Goal: Task Accomplishment & Management: Use online tool/utility

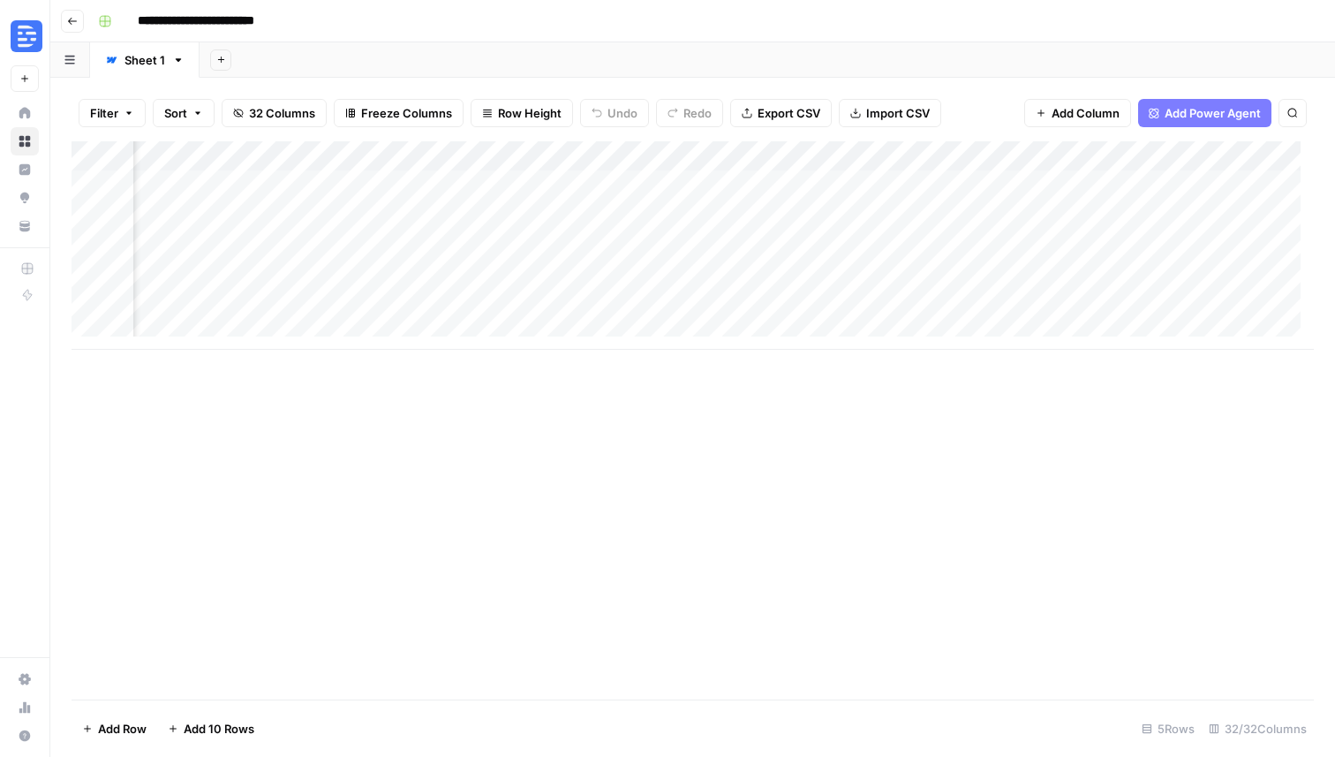
scroll to position [0, 4556]
click at [841, 185] on div "Add Column" at bounding box center [693, 245] width 1242 height 208
click at [854, 158] on div "Add Column" at bounding box center [693, 245] width 1242 height 208
click at [842, 265] on span "Edit" at bounding box center [900, 265] width 155 height 18
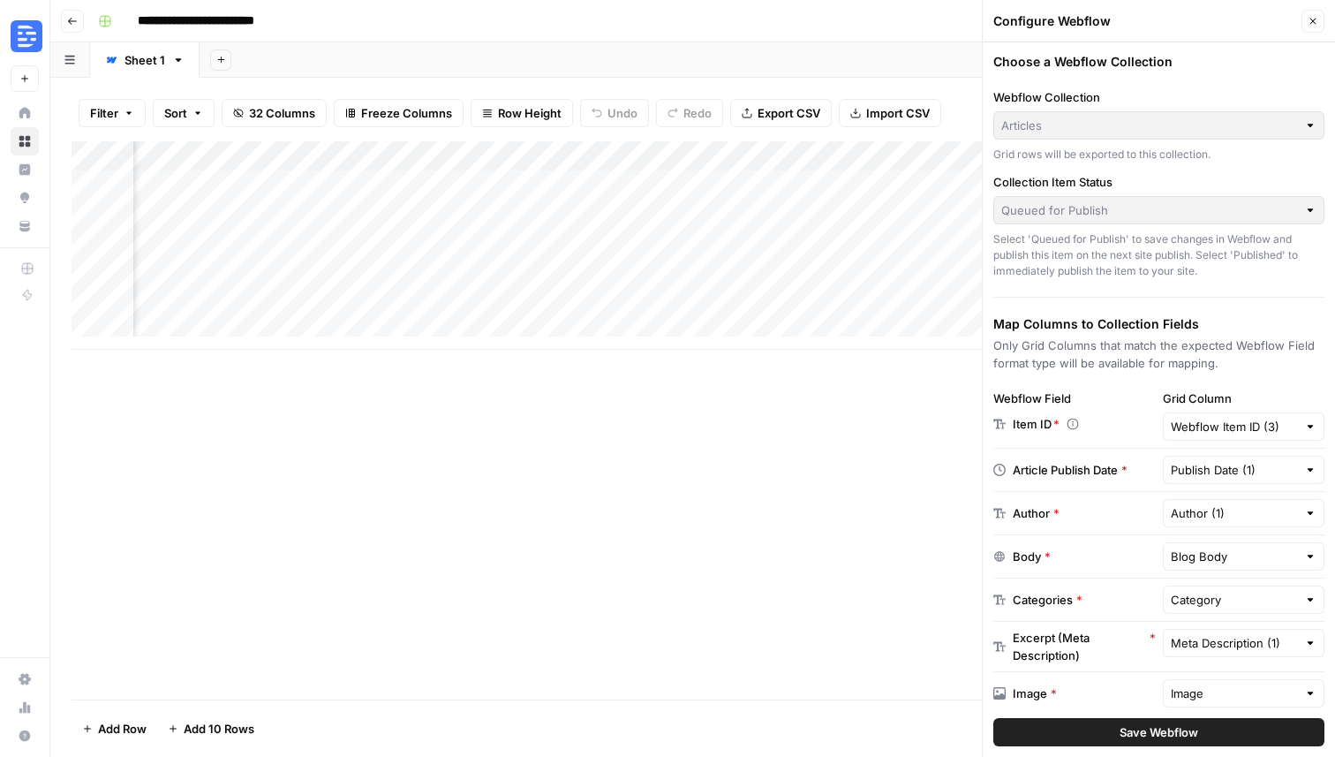
click at [1309, 20] on icon "button" at bounding box center [1313, 21] width 11 height 11
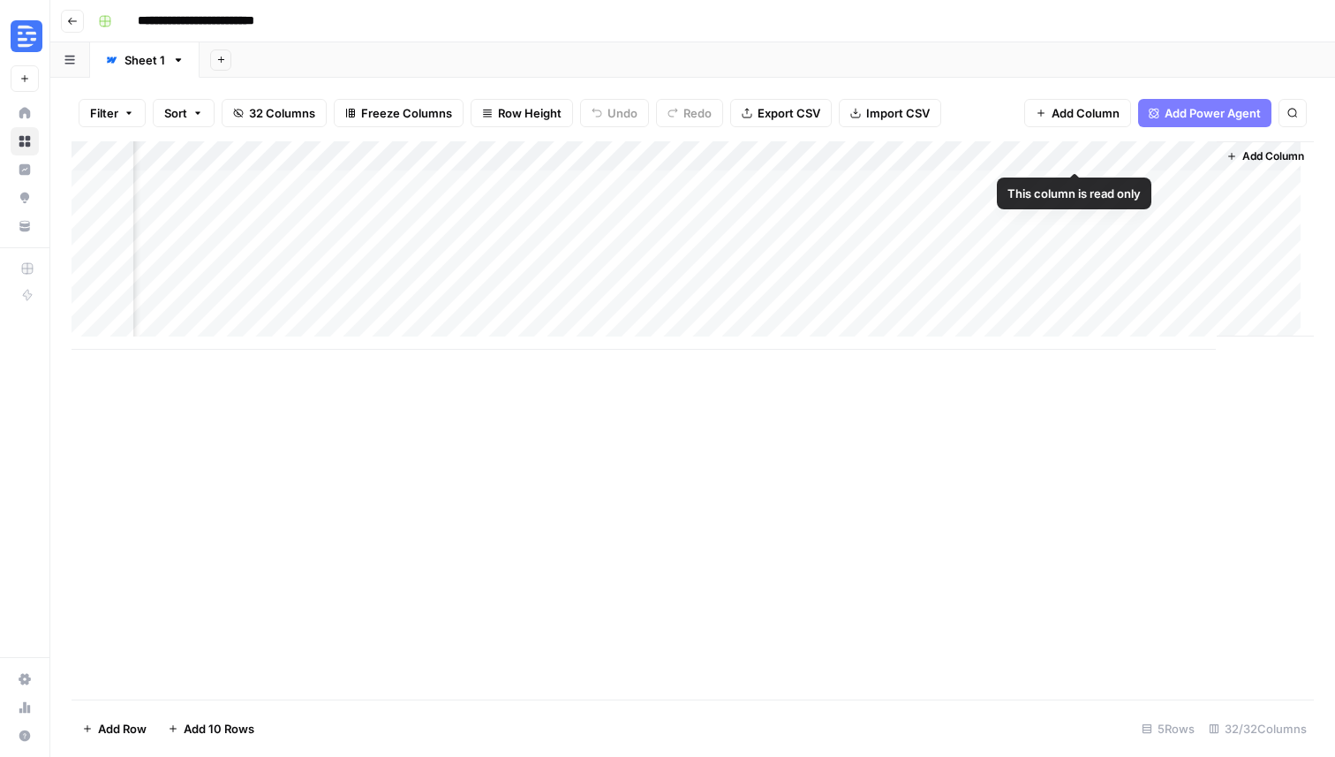
click at [869, 164] on div "Add Column" at bounding box center [693, 245] width 1242 height 208
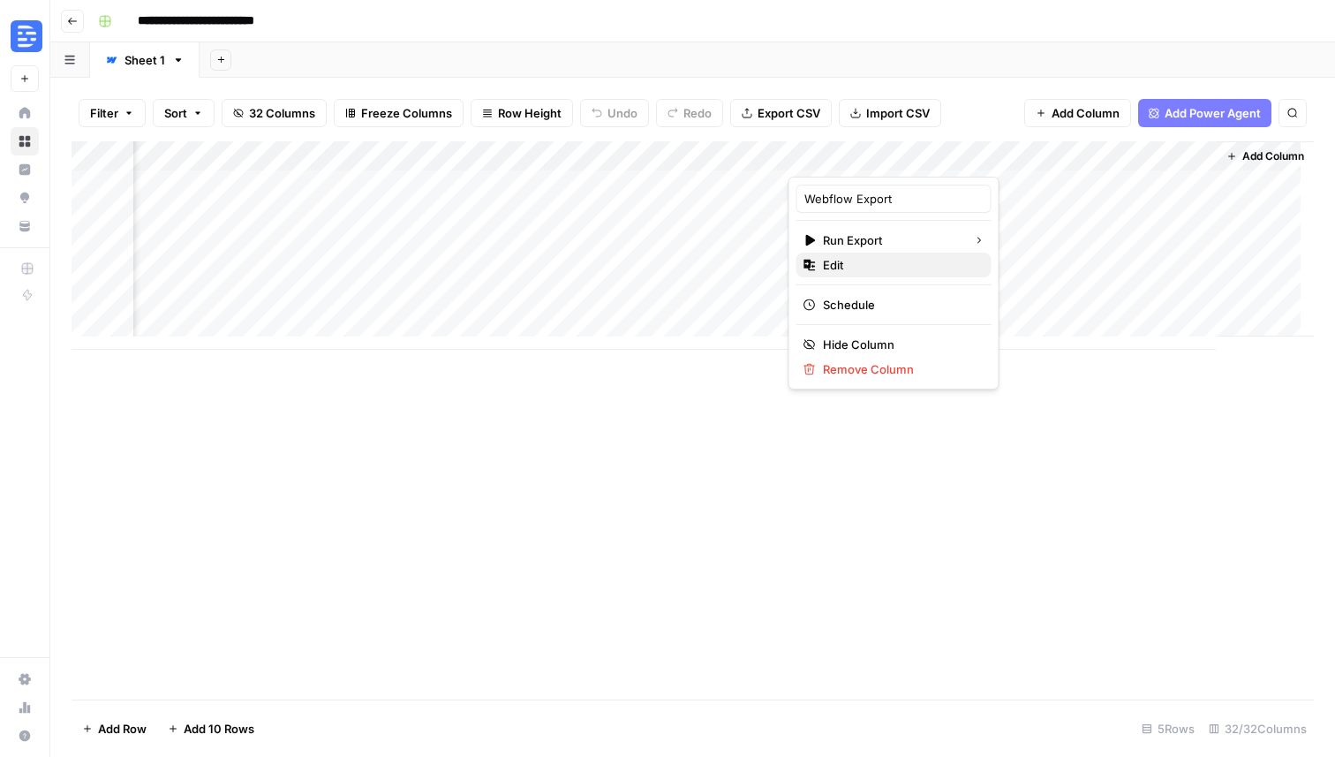
click at [843, 267] on span "Edit" at bounding box center [900, 265] width 155 height 18
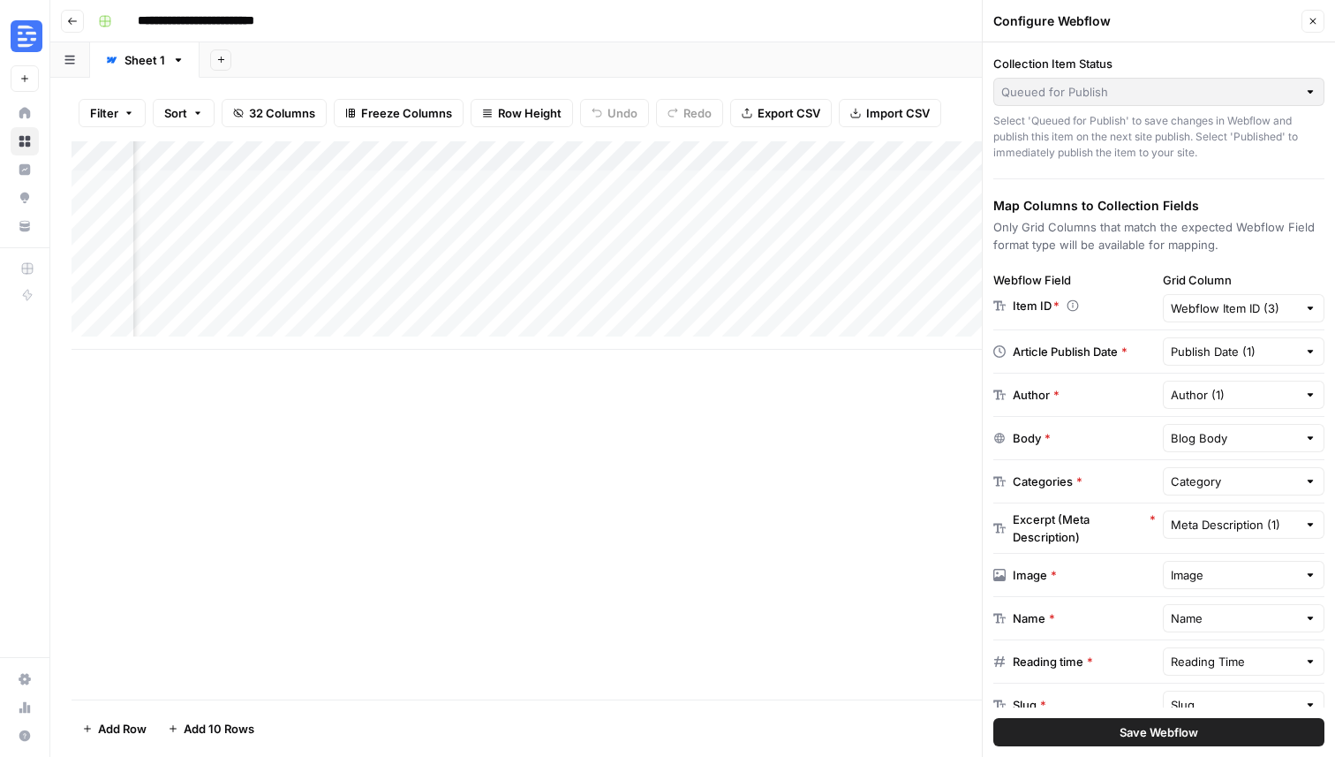
scroll to position [0, 3879]
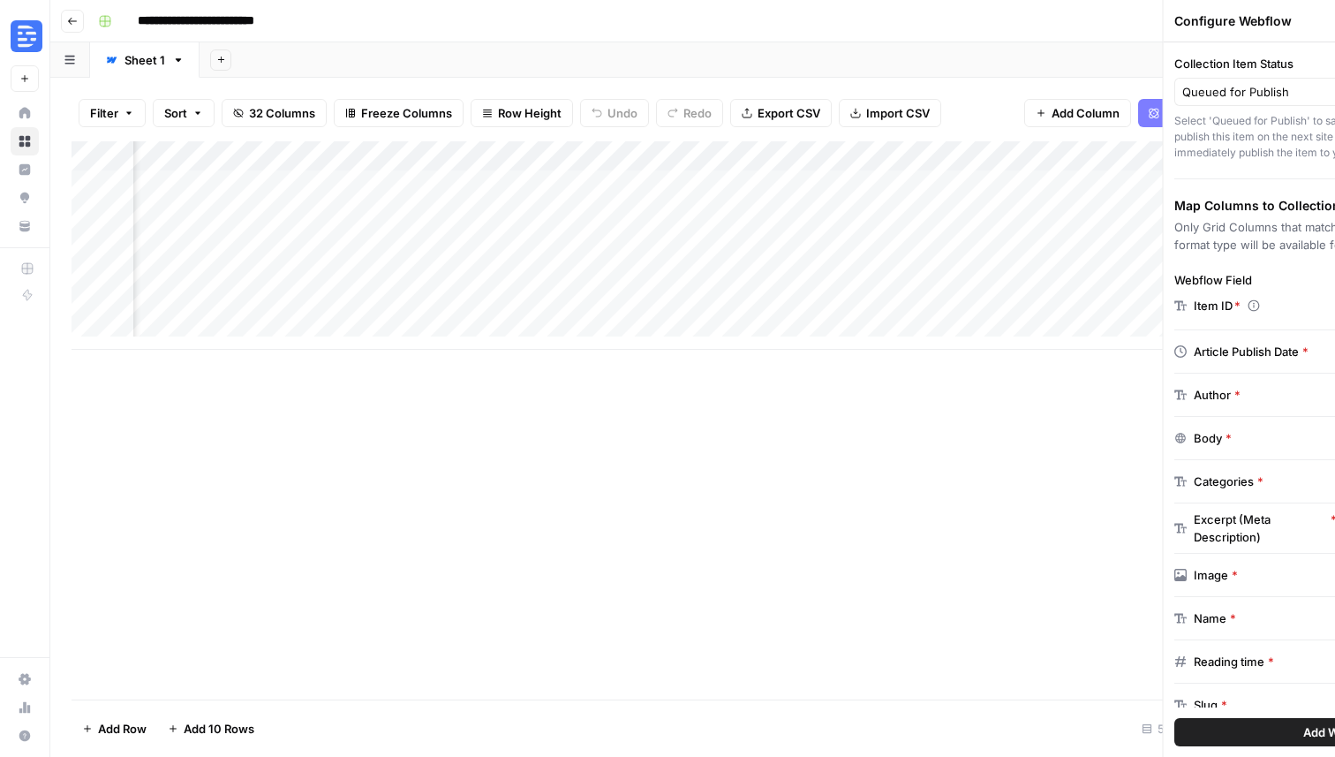
drag, startPoint x: 464, startPoint y: 135, endPoint x: 743, endPoint y: 256, distance: 304.9
click at [743, 256] on div "Filter Sort 32 Columns Freeze Columns Row Height Undo Redo Export CSV Import CS…" at bounding box center [692, 417] width 1285 height 679
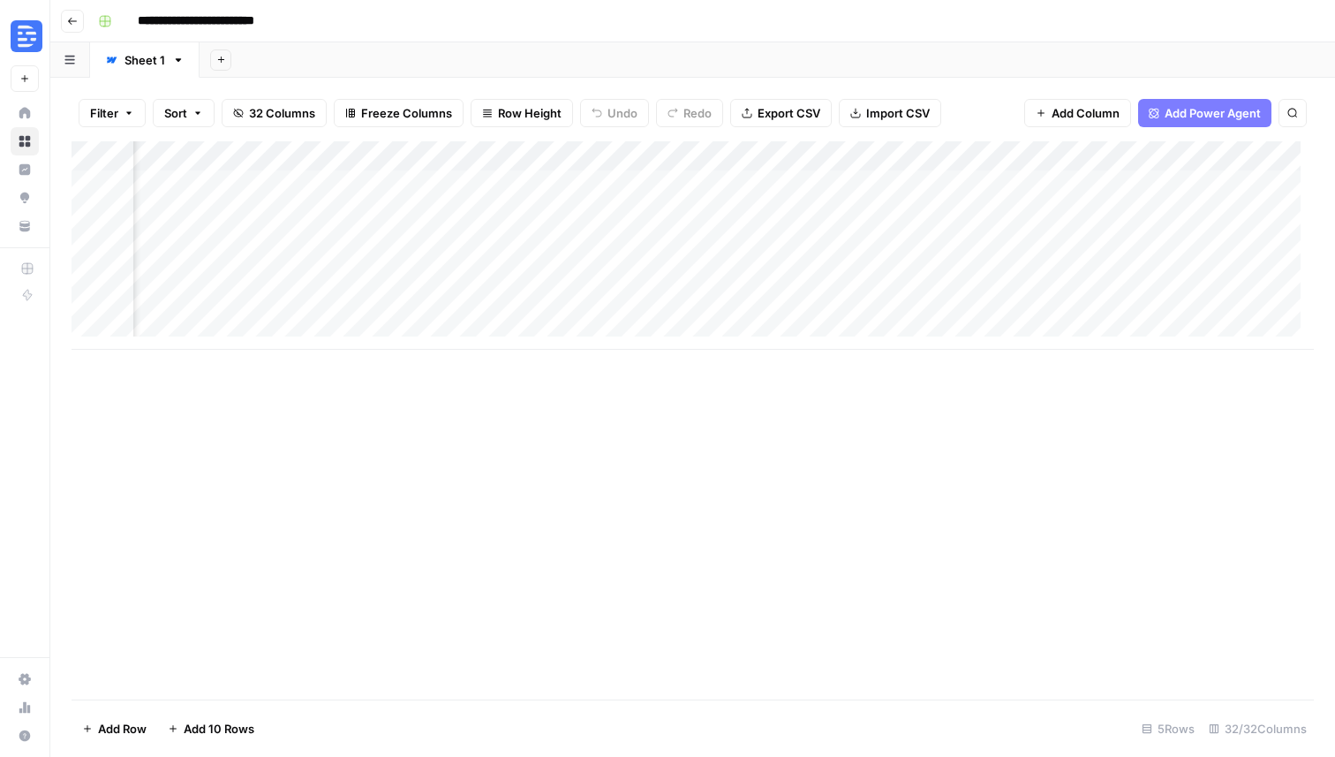
scroll to position [0, 4556]
click at [884, 154] on div "Add Column" at bounding box center [693, 245] width 1242 height 208
click at [842, 268] on span "Edit" at bounding box center [900, 265] width 155 height 18
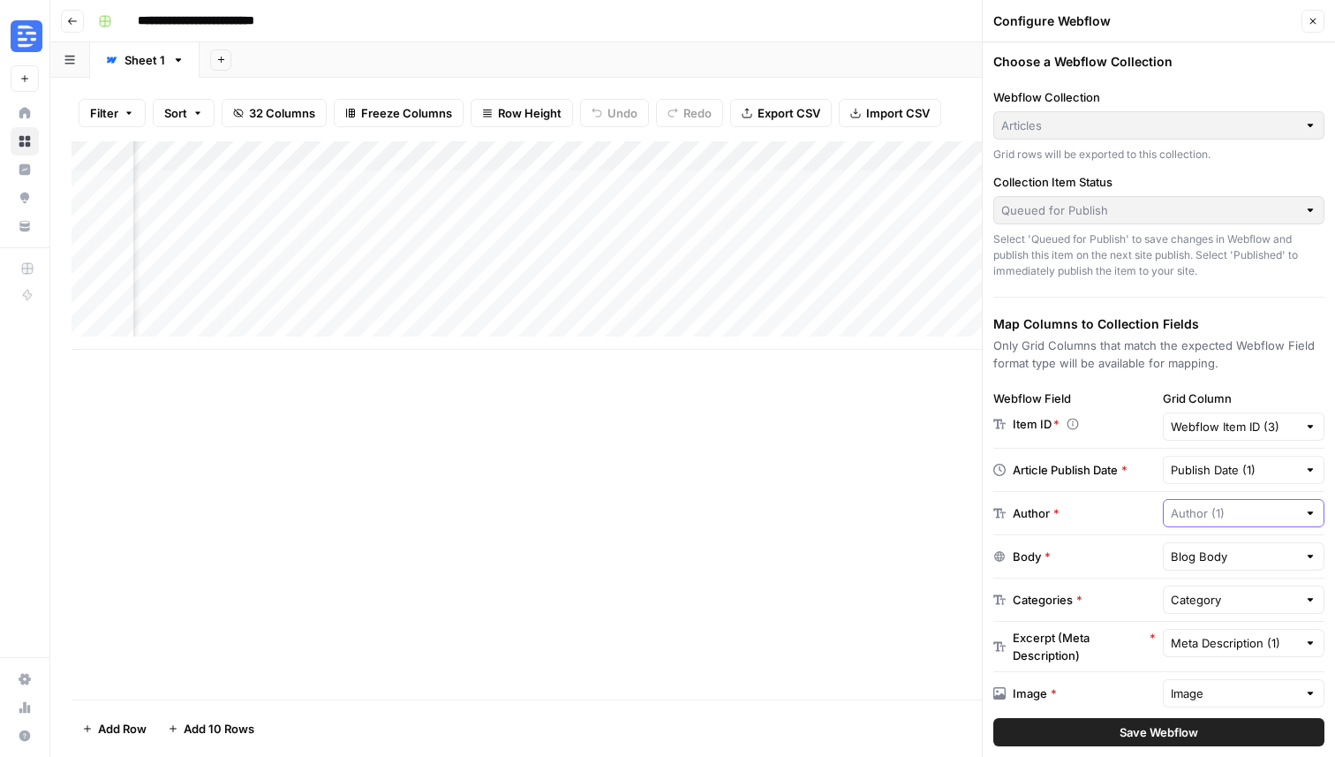
click at [1263, 521] on input "text" at bounding box center [1234, 513] width 127 height 18
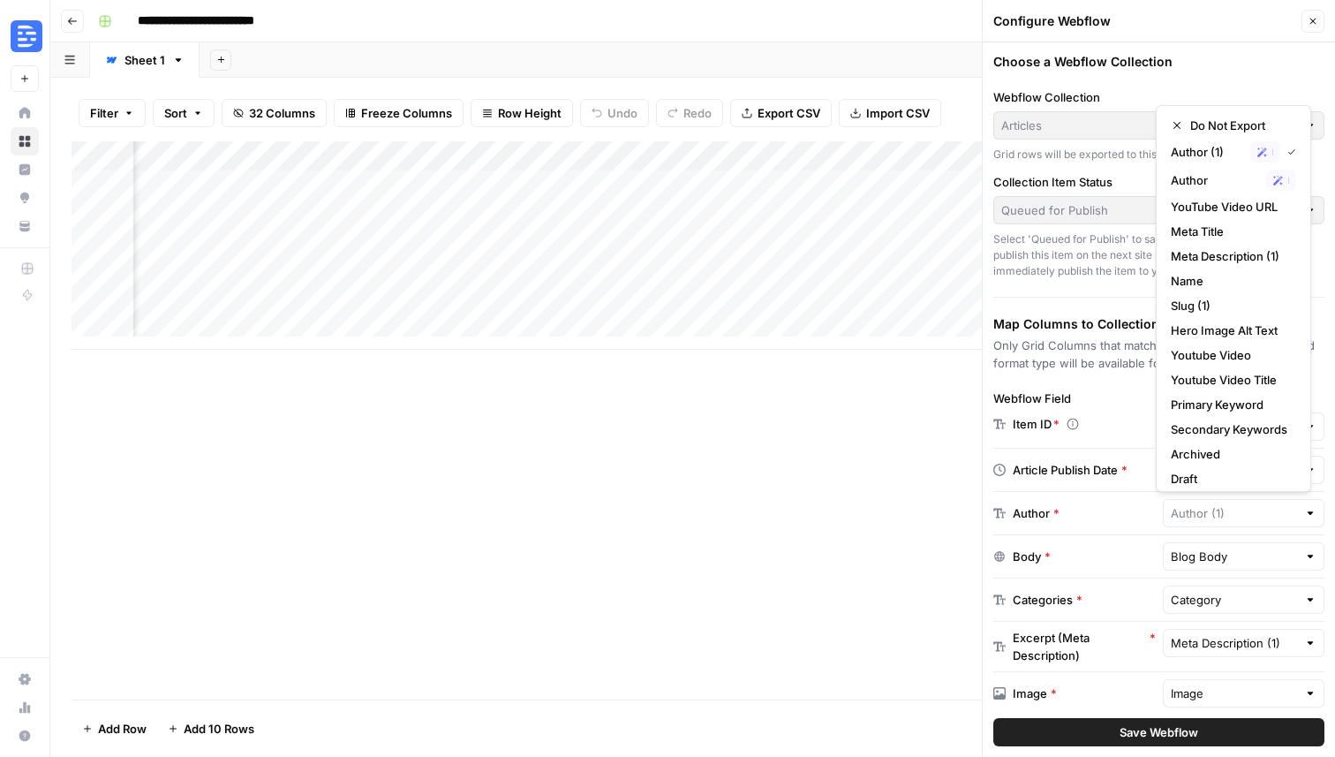
type input "Author (1)"
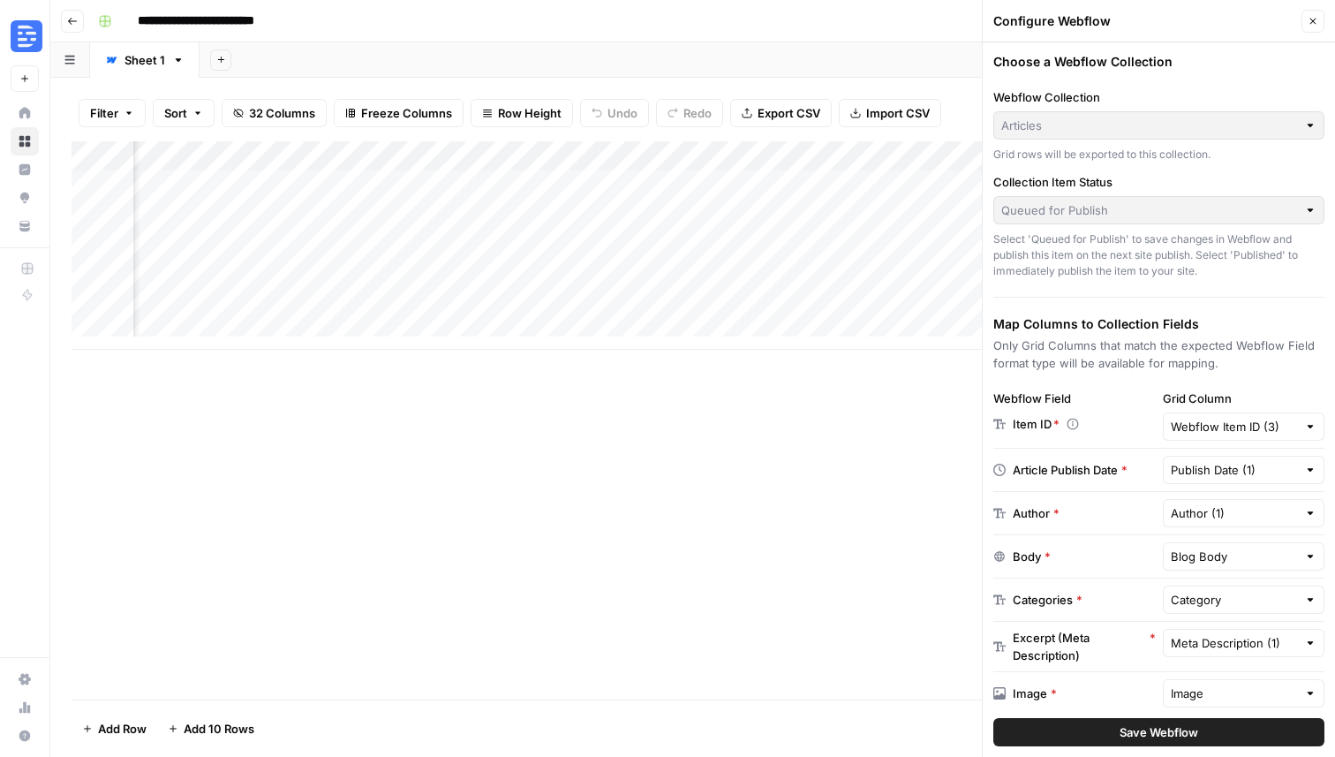
click at [1097, 517] on div "Author *" at bounding box center [1074, 513] width 162 height 18
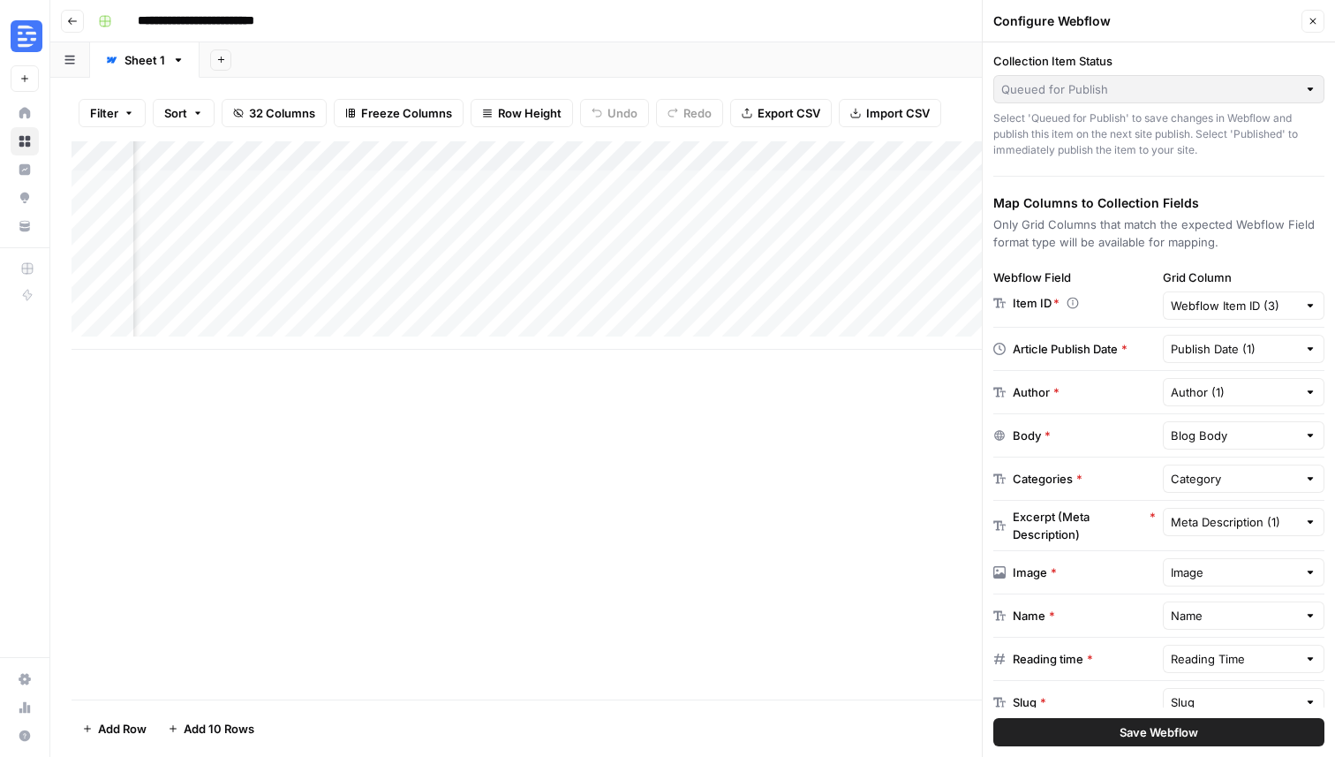
scroll to position [0, 1410]
click at [819, 217] on div "Add Column" at bounding box center [693, 245] width 1242 height 208
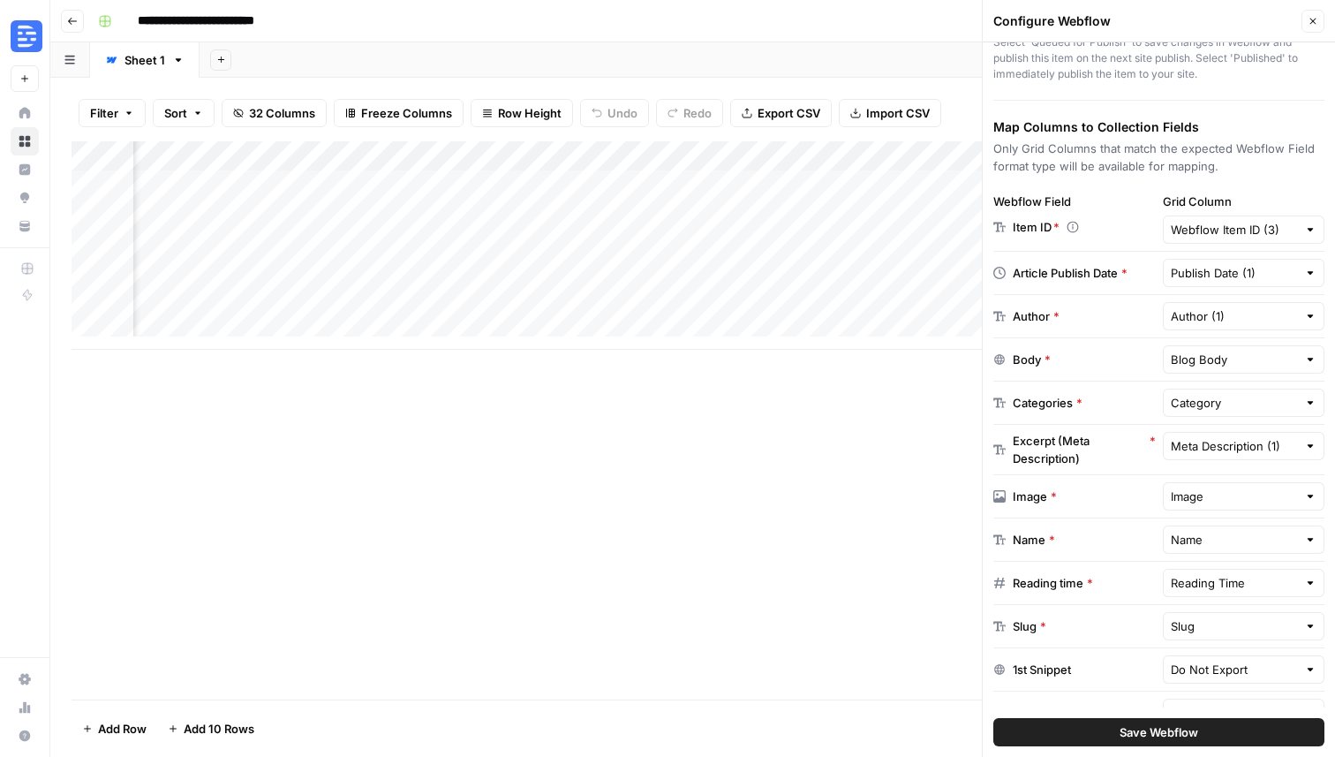
scroll to position [2, 591]
click at [566, 218] on div "Add Column" at bounding box center [693, 245] width 1242 height 208
click at [592, 215] on div "Add Column" at bounding box center [693, 245] width 1242 height 208
click at [592, 215] on body "**********" at bounding box center [667, 378] width 1335 height 757
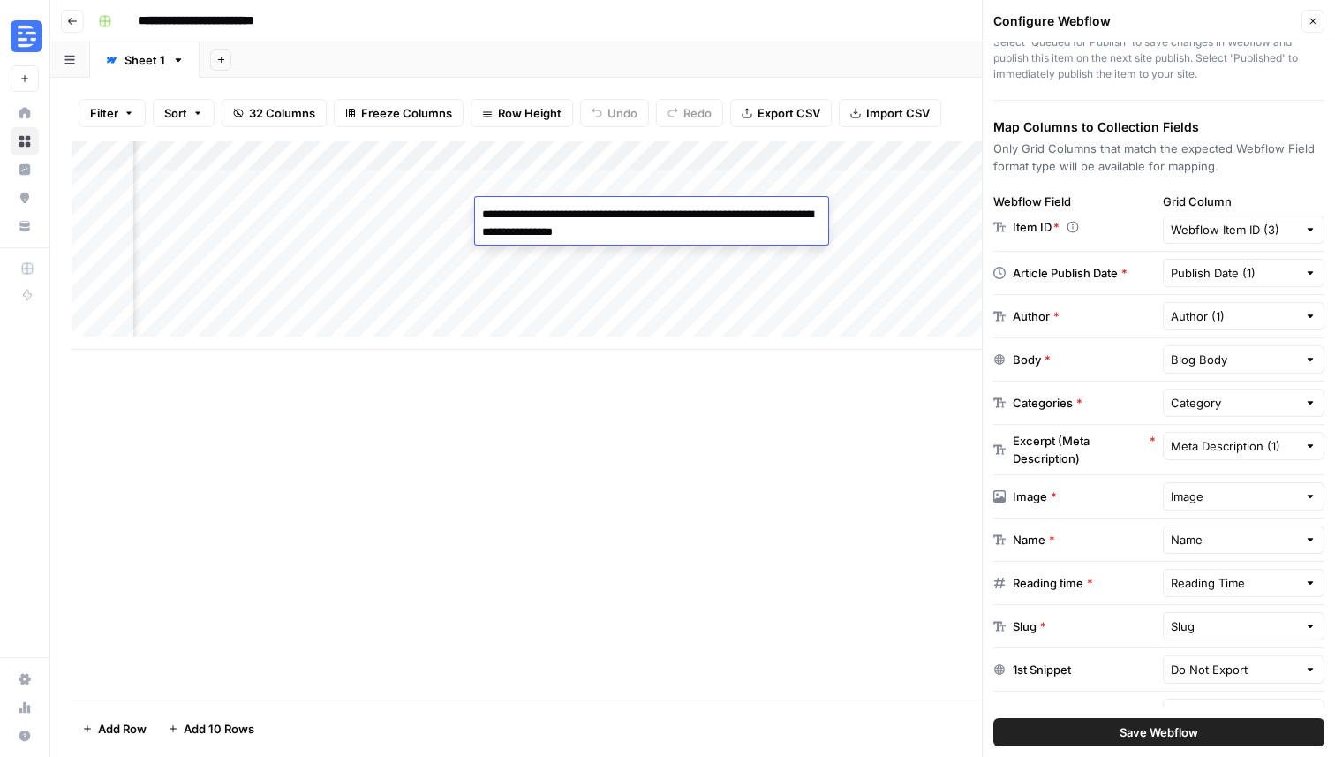
click at [743, 253] on div "Add Column" at bounding box center [693, 245] width 1242 height 208
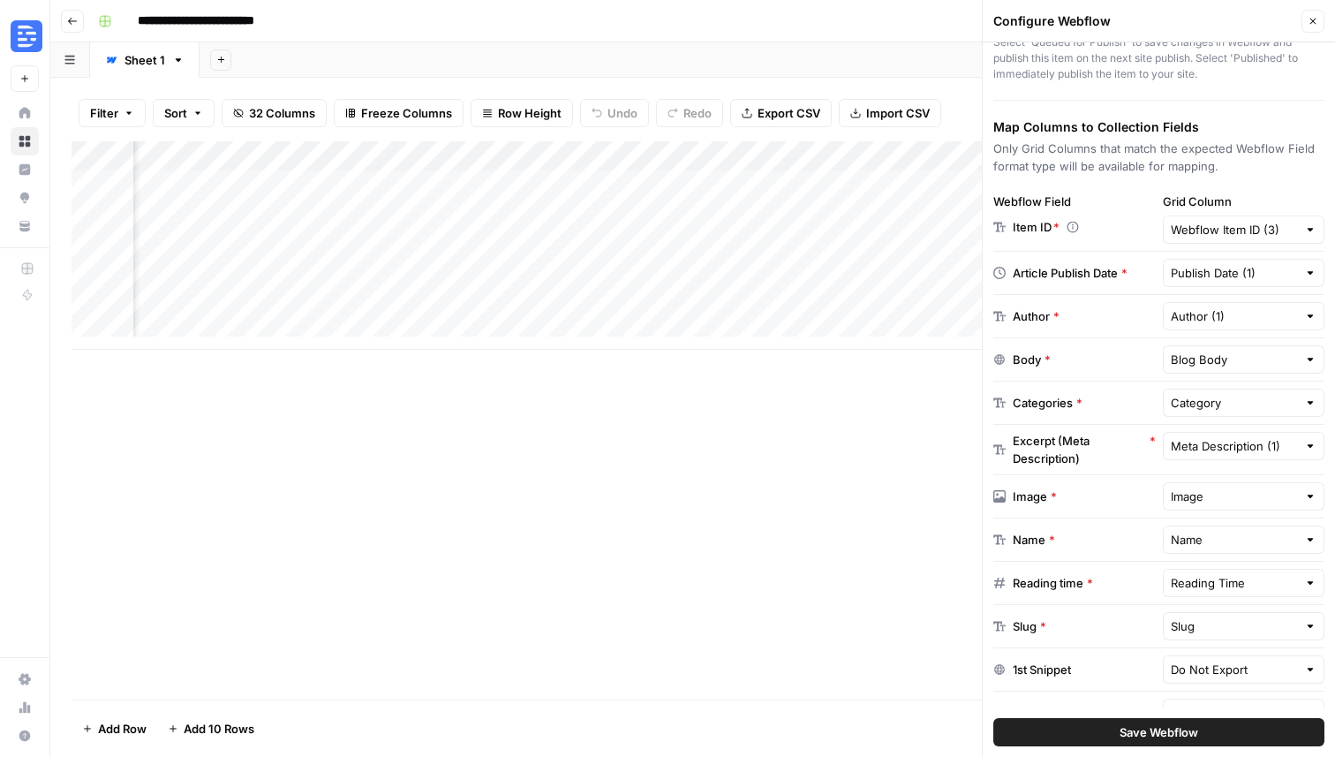
scroll to position [2, 3976]
click at [216, 59] on icon "button" at bounding box center [221, 60] width 10 height 10
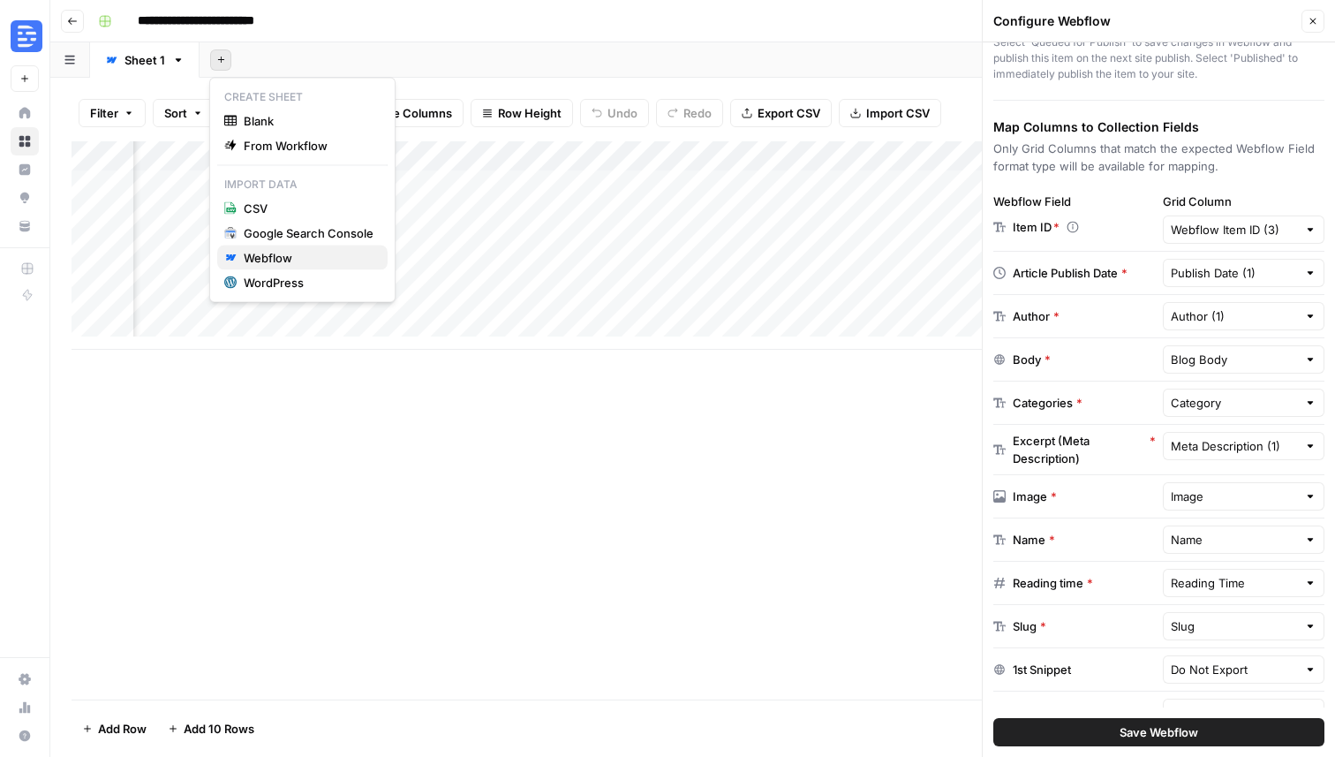
click at [303, 262] on div "Webflow" at bounding box center [309, 258] width 130 height 18
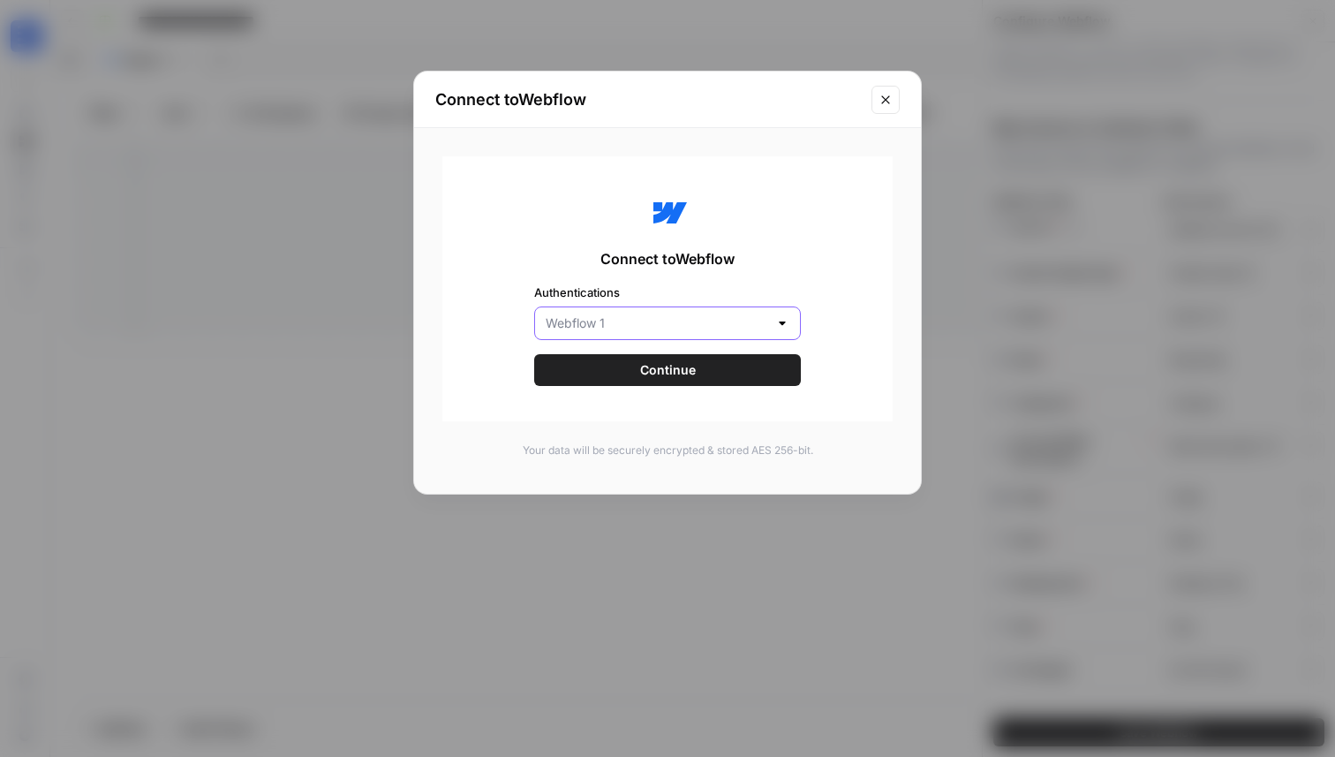
click at [574, 319] on input "Authentications" at bounding box center [657, 323] width 223 height 18
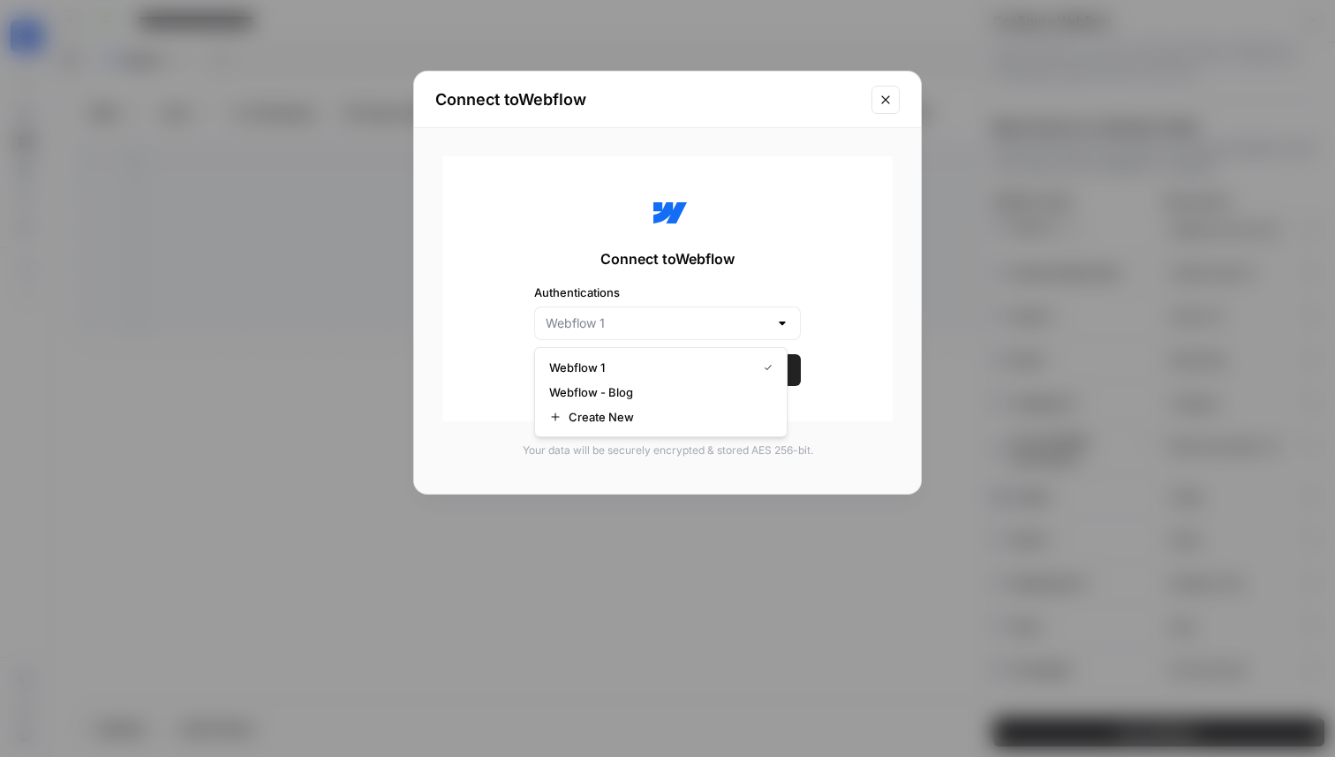
type input "Webflow 1"
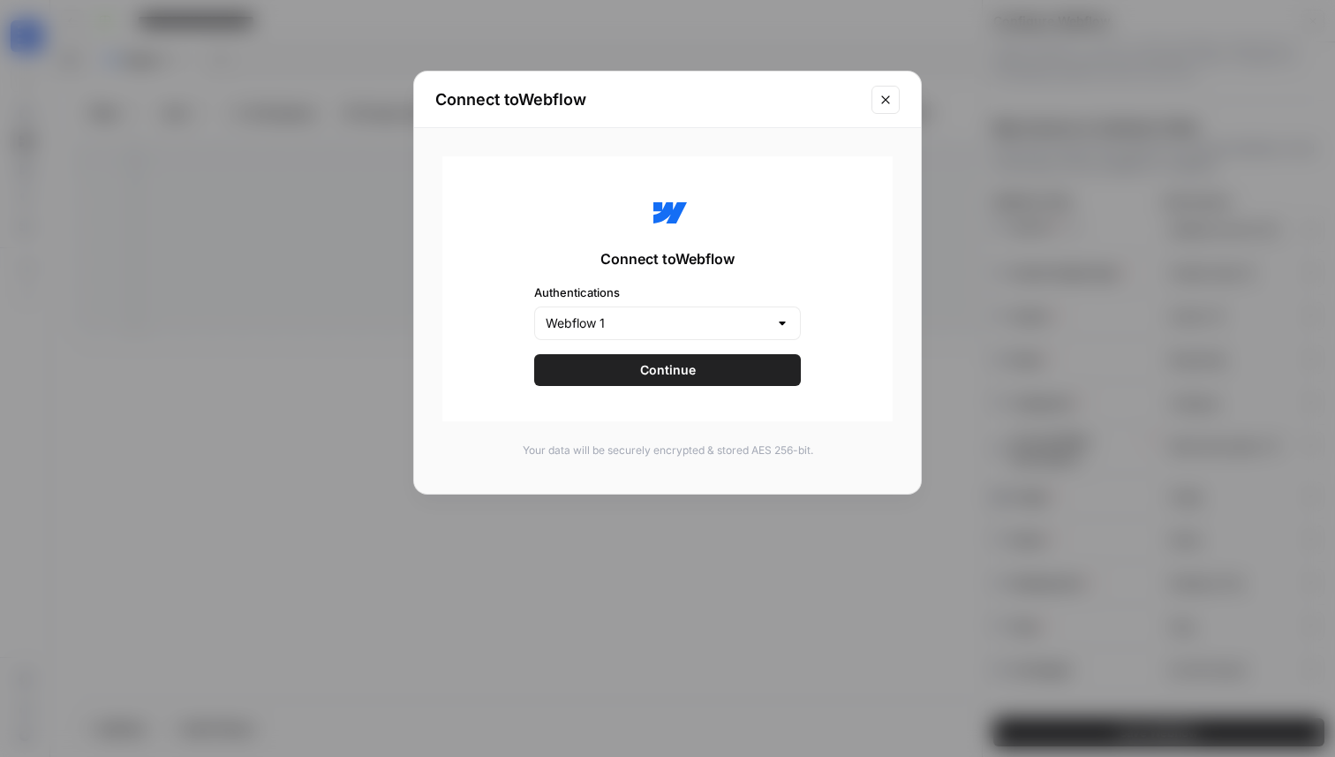
click at [540, 278] on div "Connect to Webflow Authentications Webflow 1 Continue" at bounding box center [667, 288] width 450 height 265
click at [877, 101] on button "Close modal" at bounding box center [886, 100] width 28 height 28
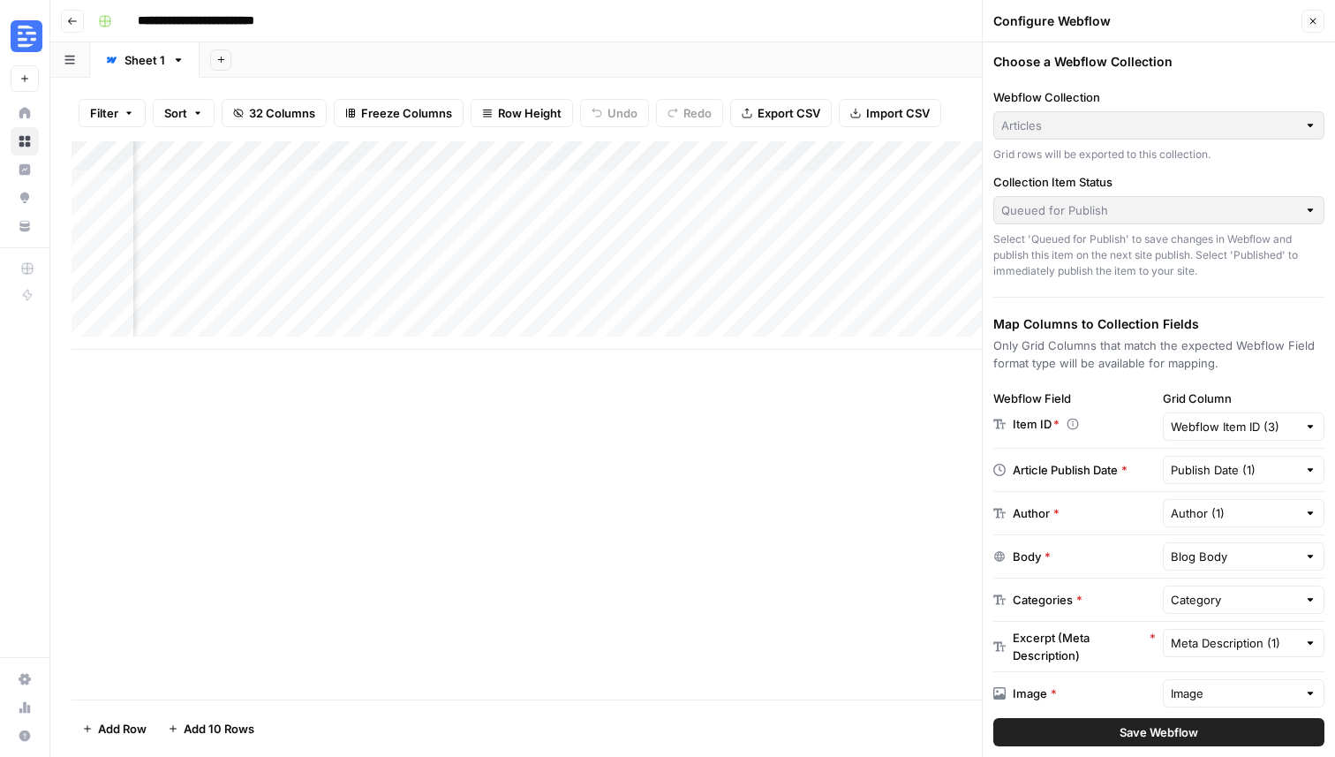
click at [217, 58] on icon "button" at bounding box center [221, 60] width 10 height 10
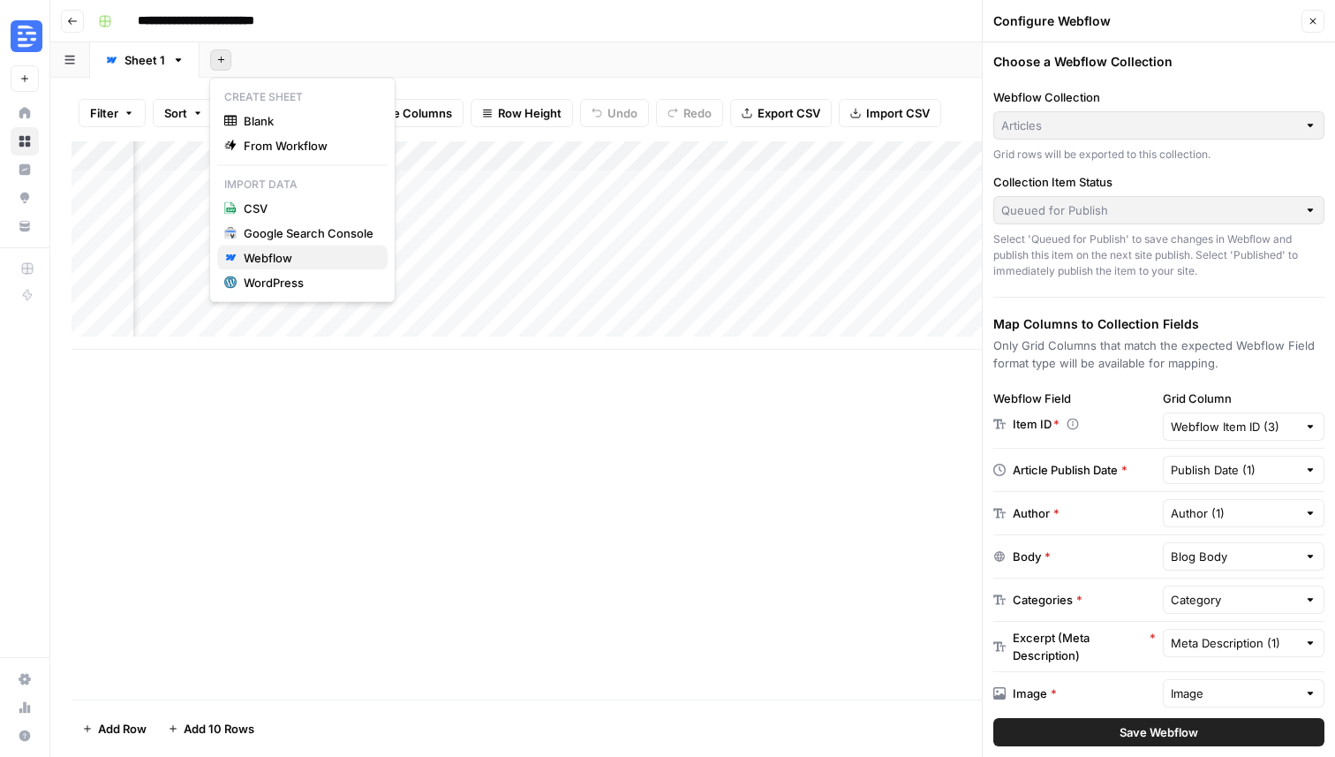
click at [276, 256] on div "Webflow" at bounding box center [309, 258] width 130 height 18
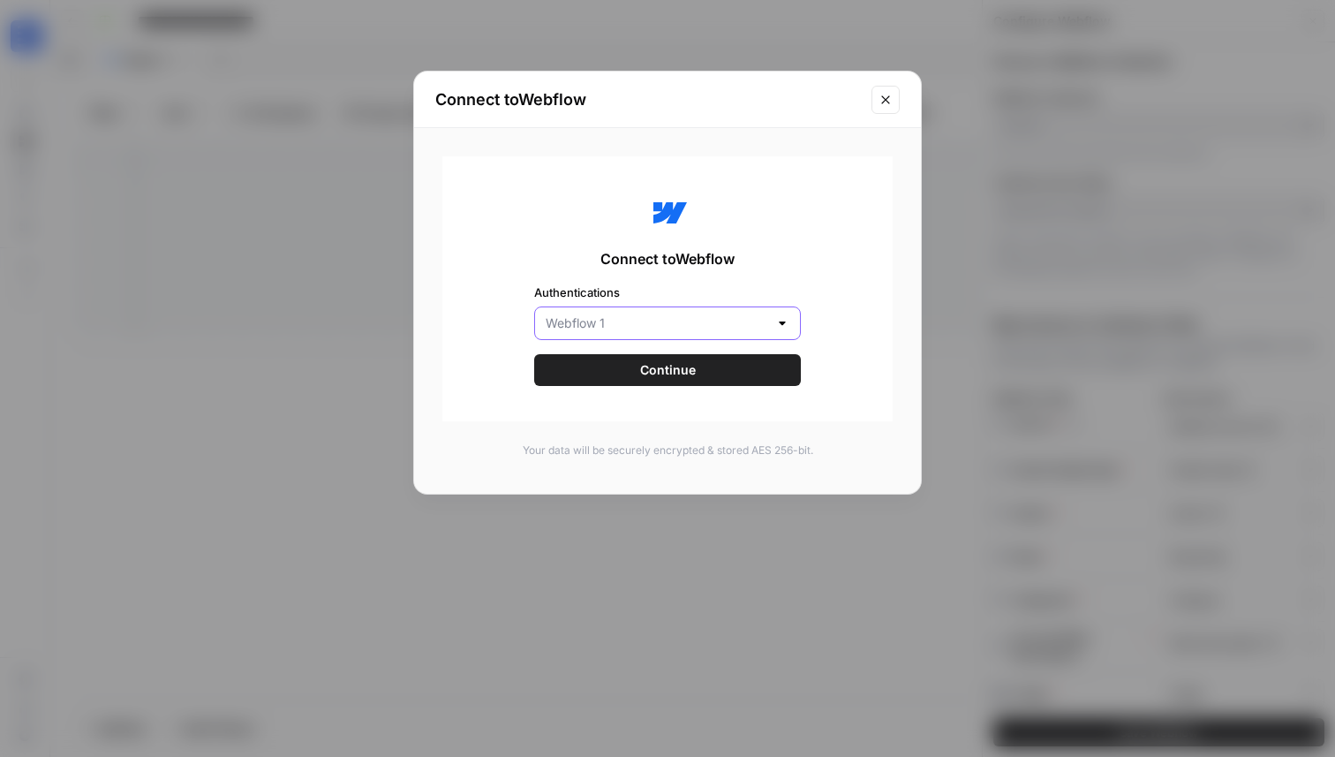
click at [608, 326] on input "Authentications" at bounding box center [657, 323] width 223 height 18
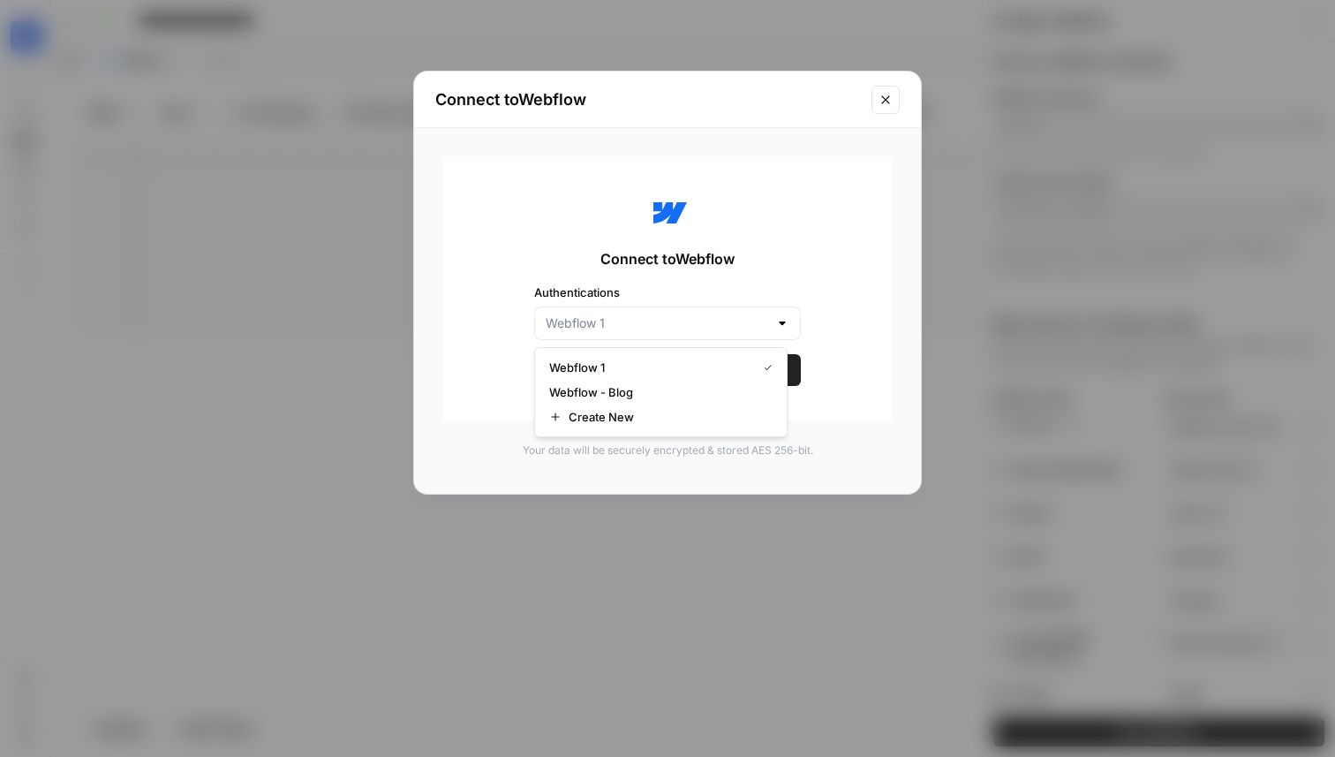
type input "Webflow 1"
click at [478, 368] on div "Connect to Webflow Authentications Webflow 1 Continue" at bounding box center [667, 288] width 450 height 265
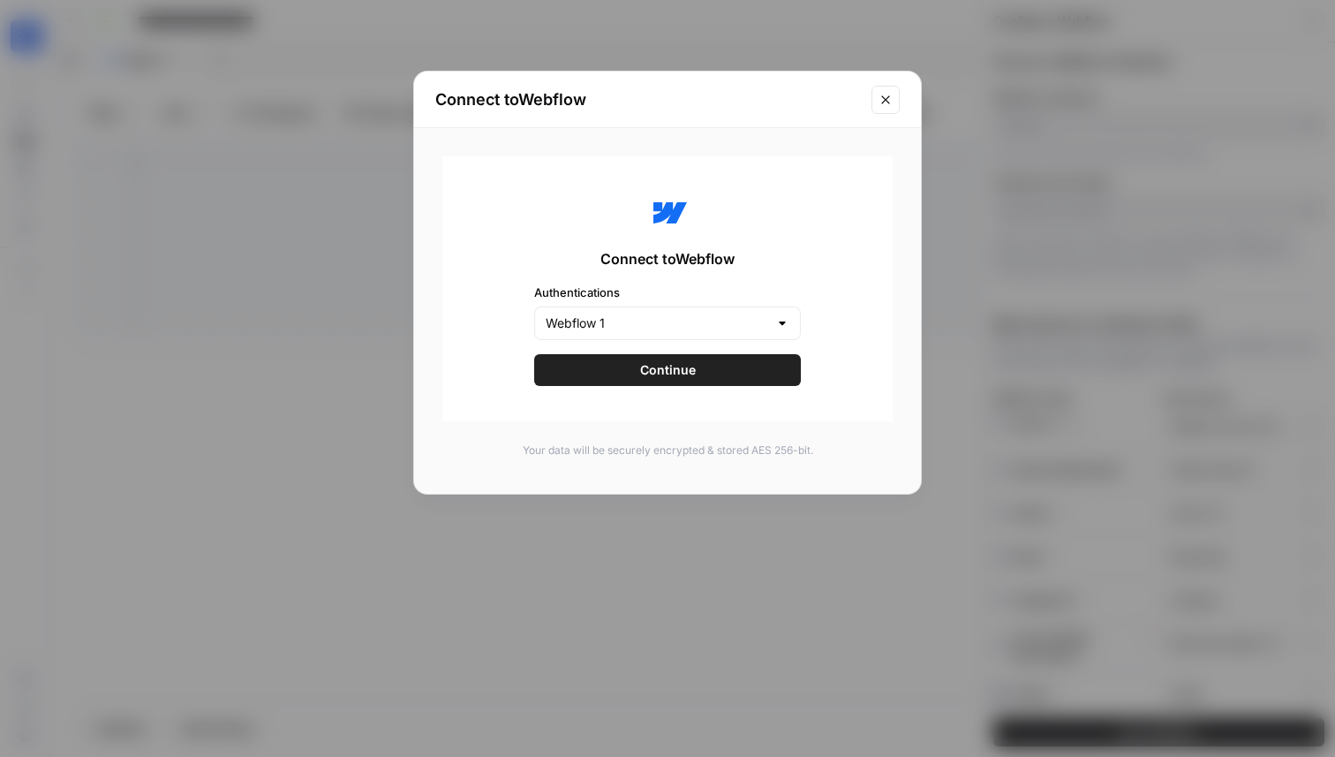
click at [592, 381] on button "Continue" at bounding box center [667, 370] width 267 height 32
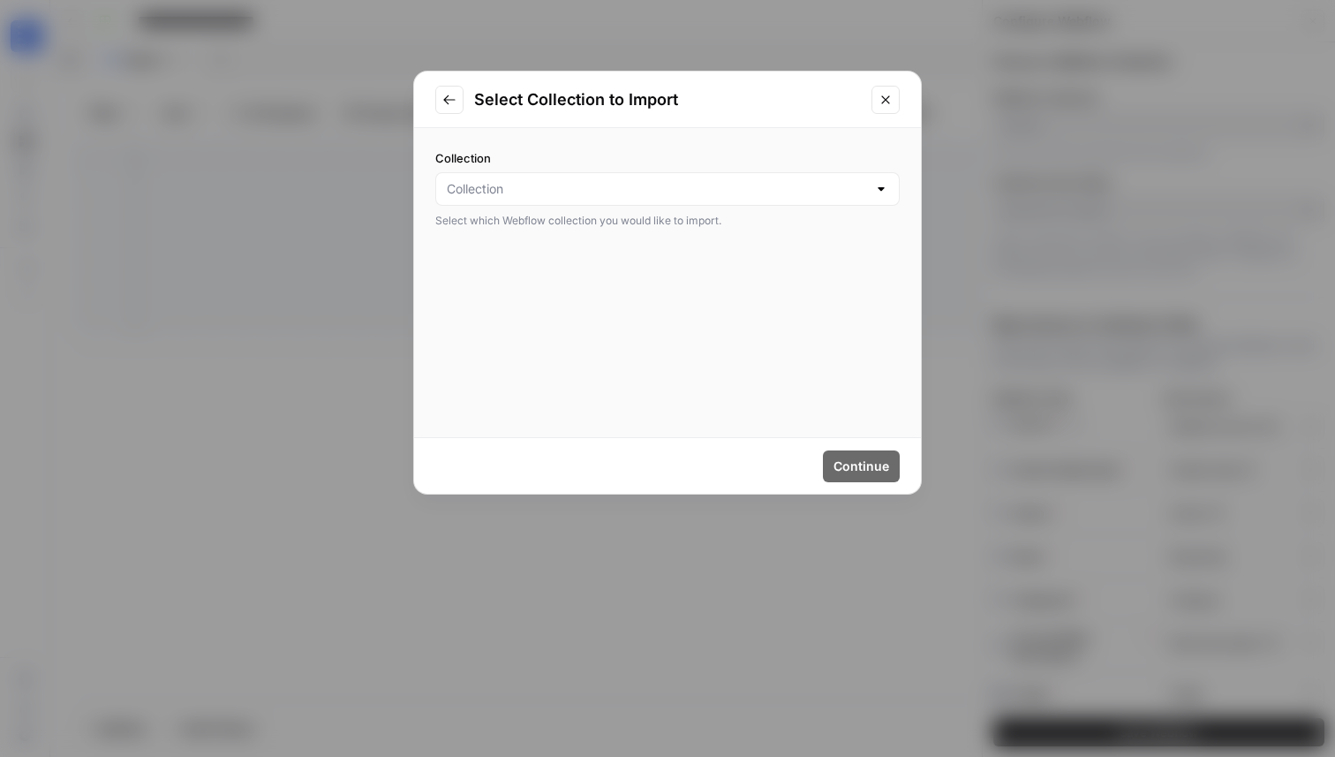
click at [520, 176] on div at bounding box center [667, 189] width 464 height 34
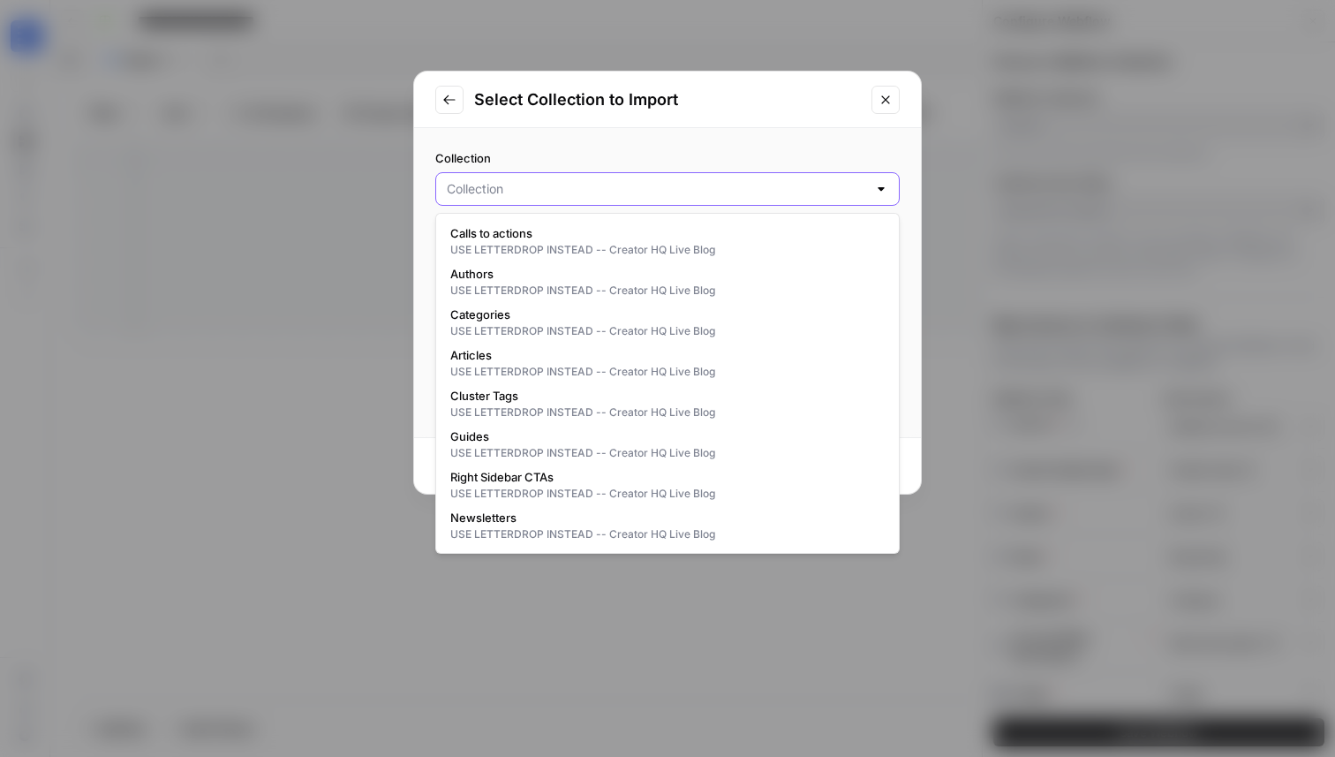
click at [542, 193] on input "Collection" at bounding box center [657, 189] width 420 height 18
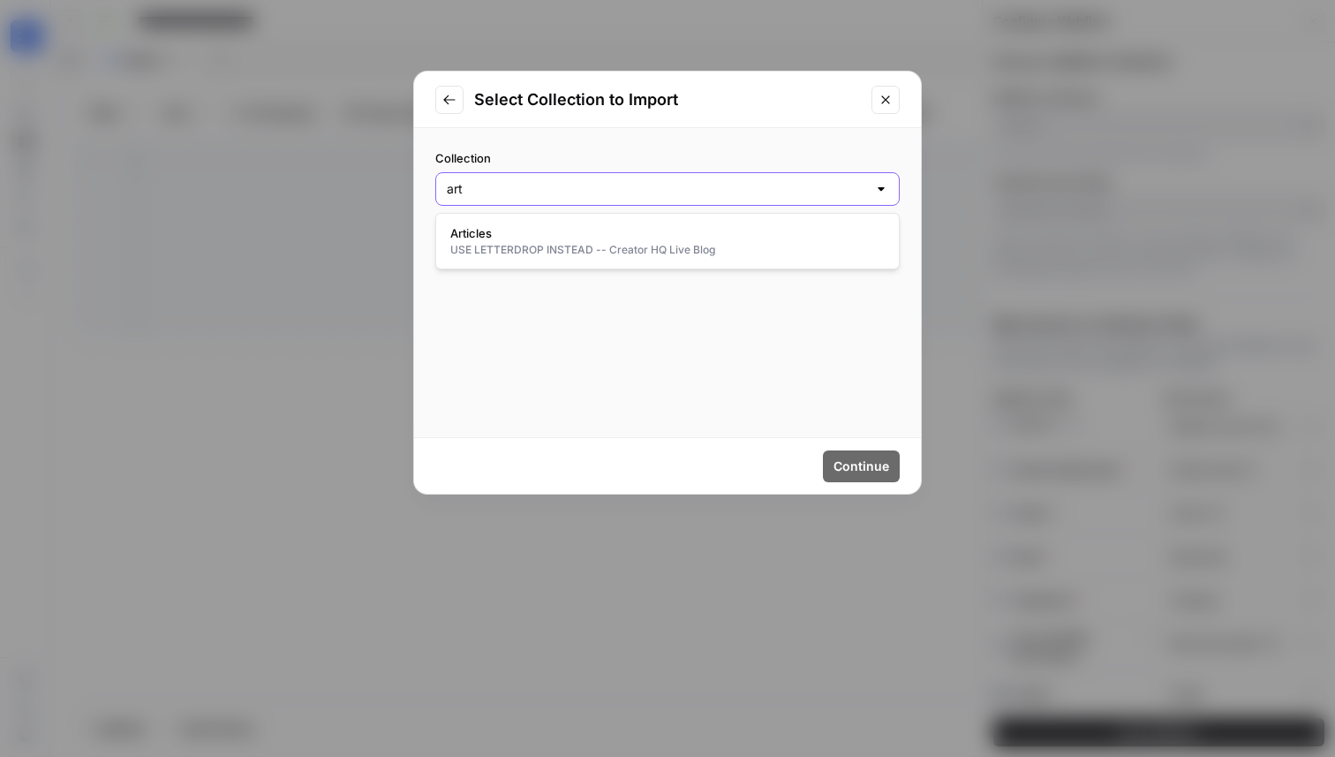
type input "art"
click at [458, 106] on button "Go to previous step" at bounding box center [449, 100] width 28 height 28
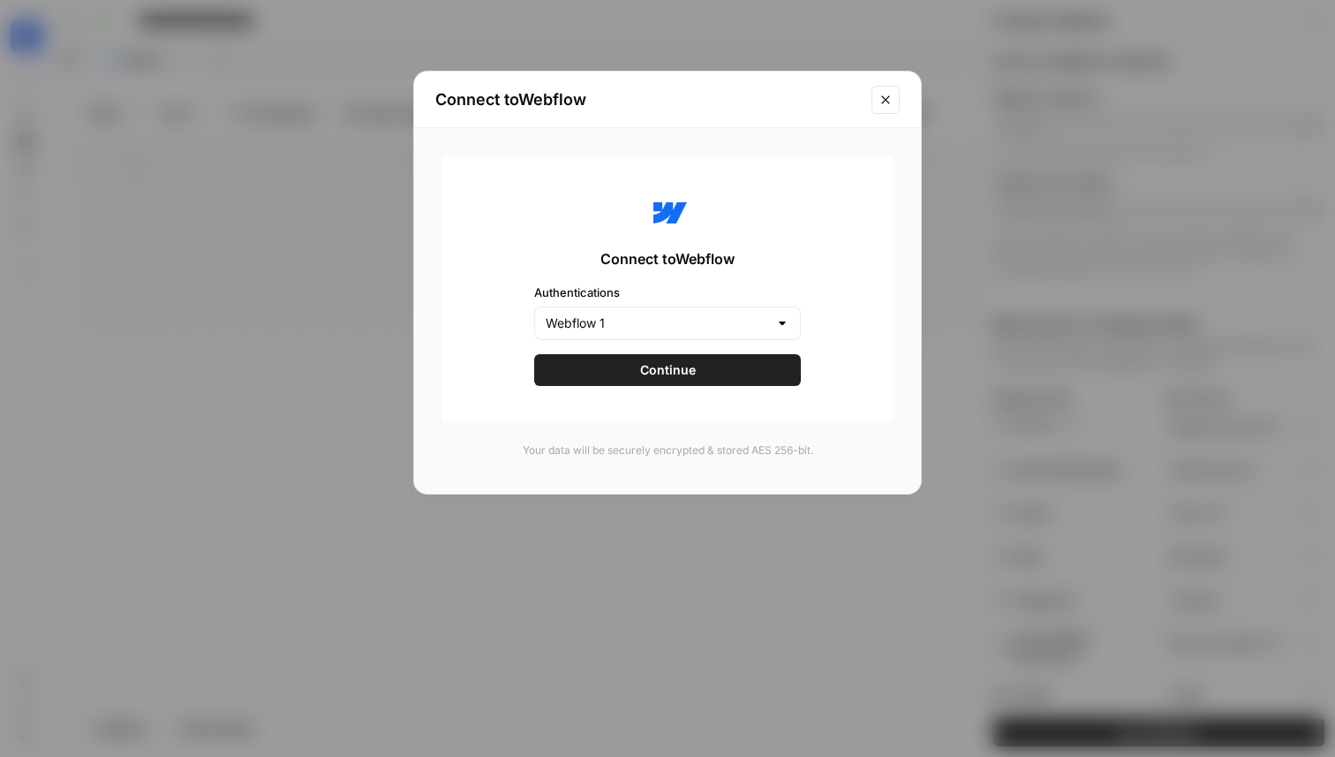
click at [577, 334] on div "Webflow 1" at bounding box center [667, 323] width 267 height 34
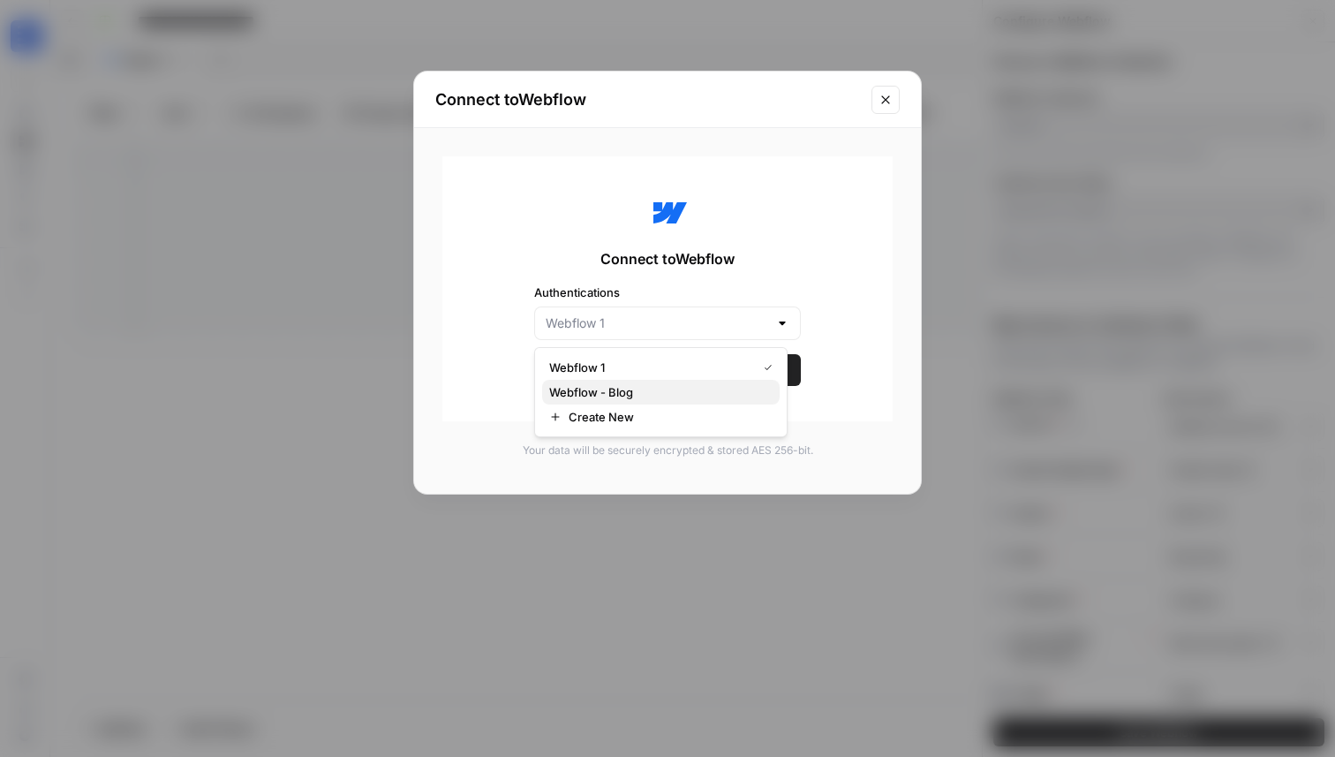
click at [612, 396] on span "Webflow - Blog" at bounding box center [657, 392] width 216 height 18
type input "Webflow - Blog"
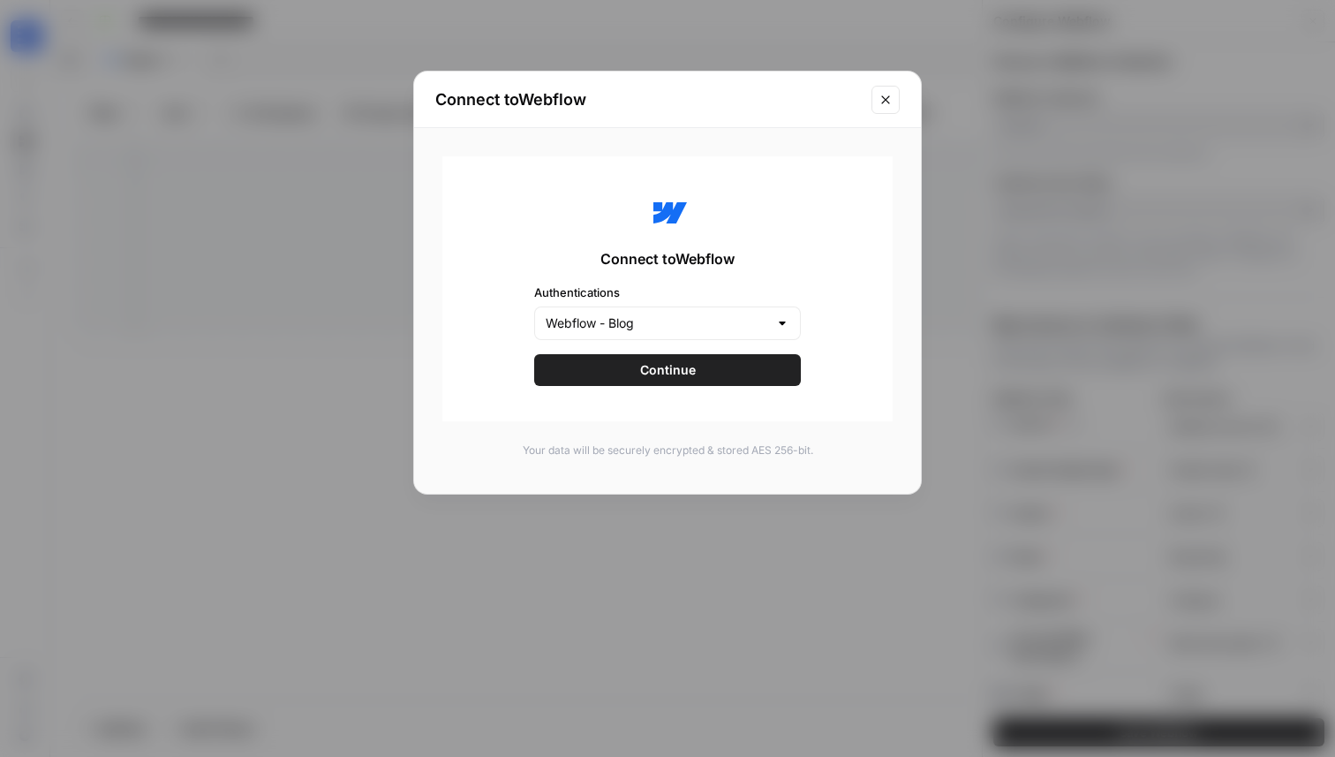
click at [631, 367] on button "Continue" at bounding box center [667, 370] width 267 height 32
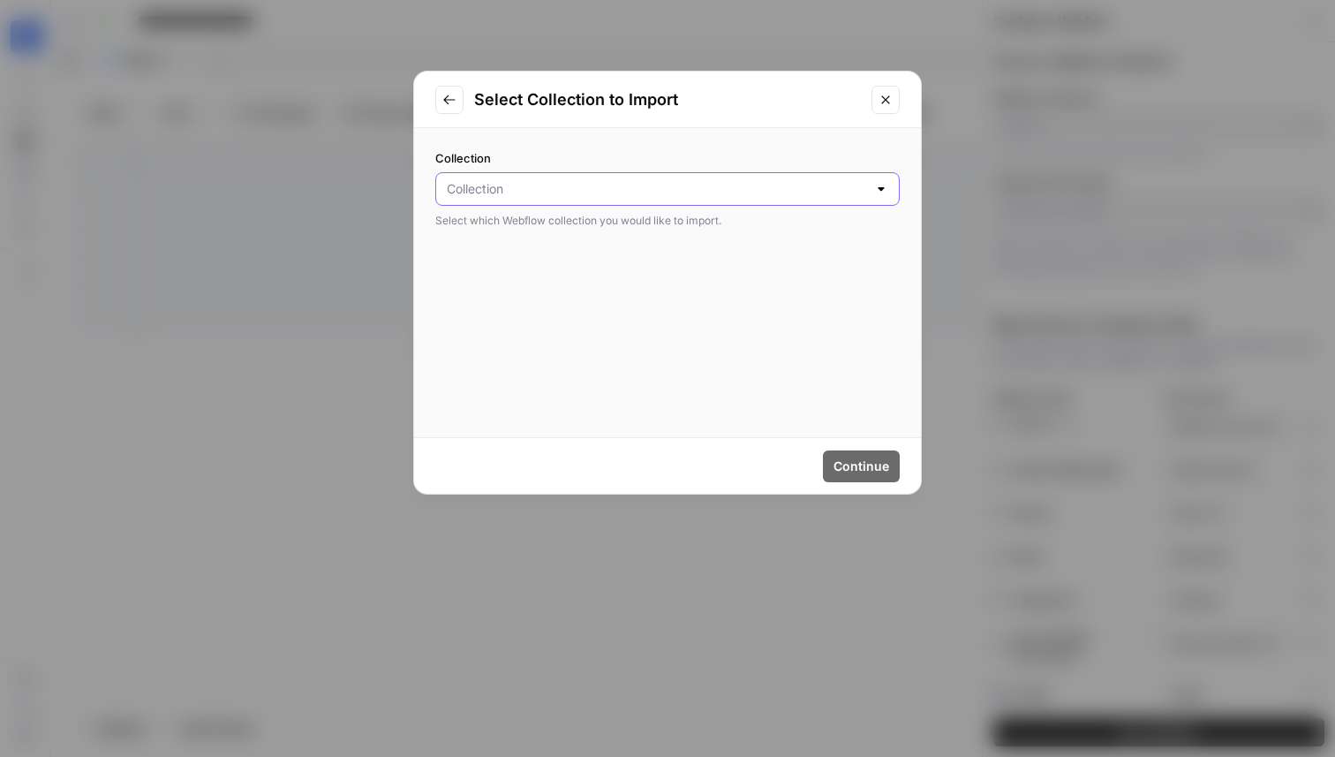
click at [524, 180] on input "Collection" at bounding box center [657, 189] width 420 height 18
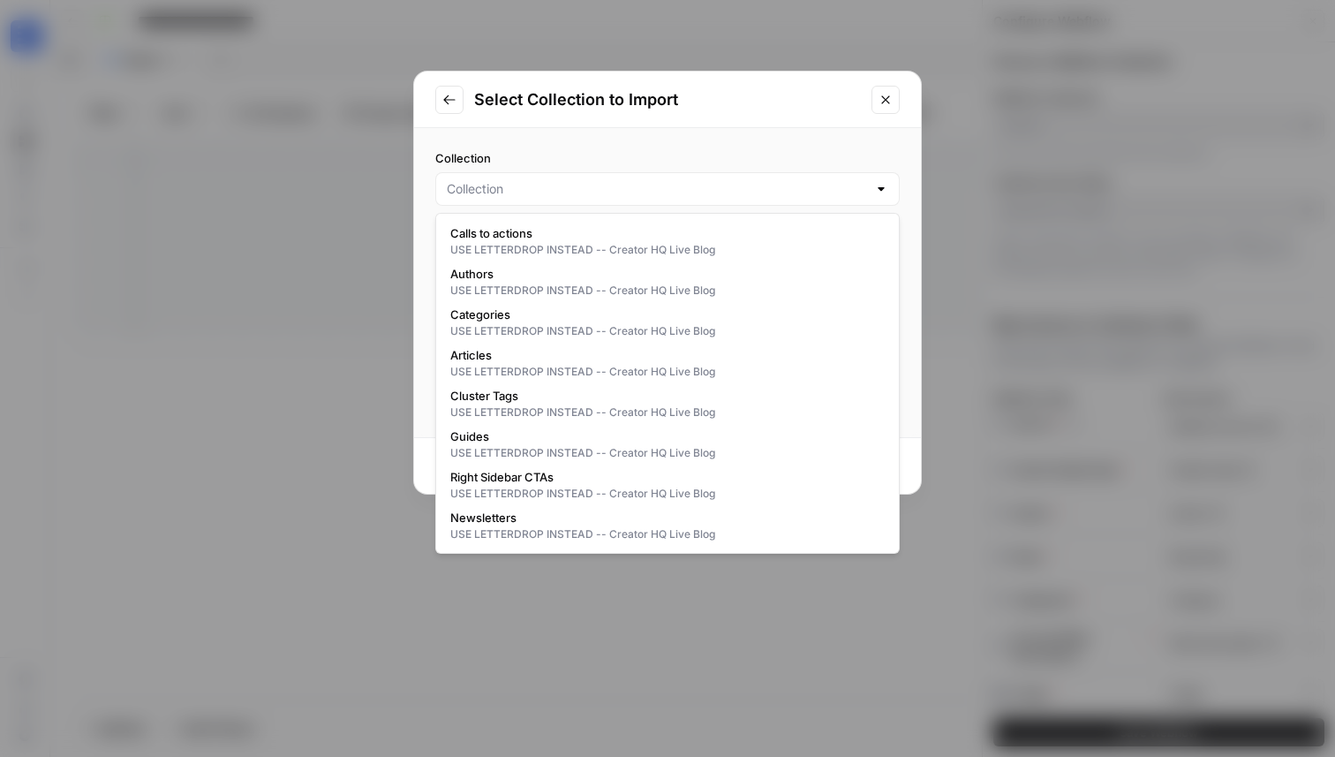
click at [448, 99] on icon "Go to previous step" at bounding box center [448, 99] width 11 height 10
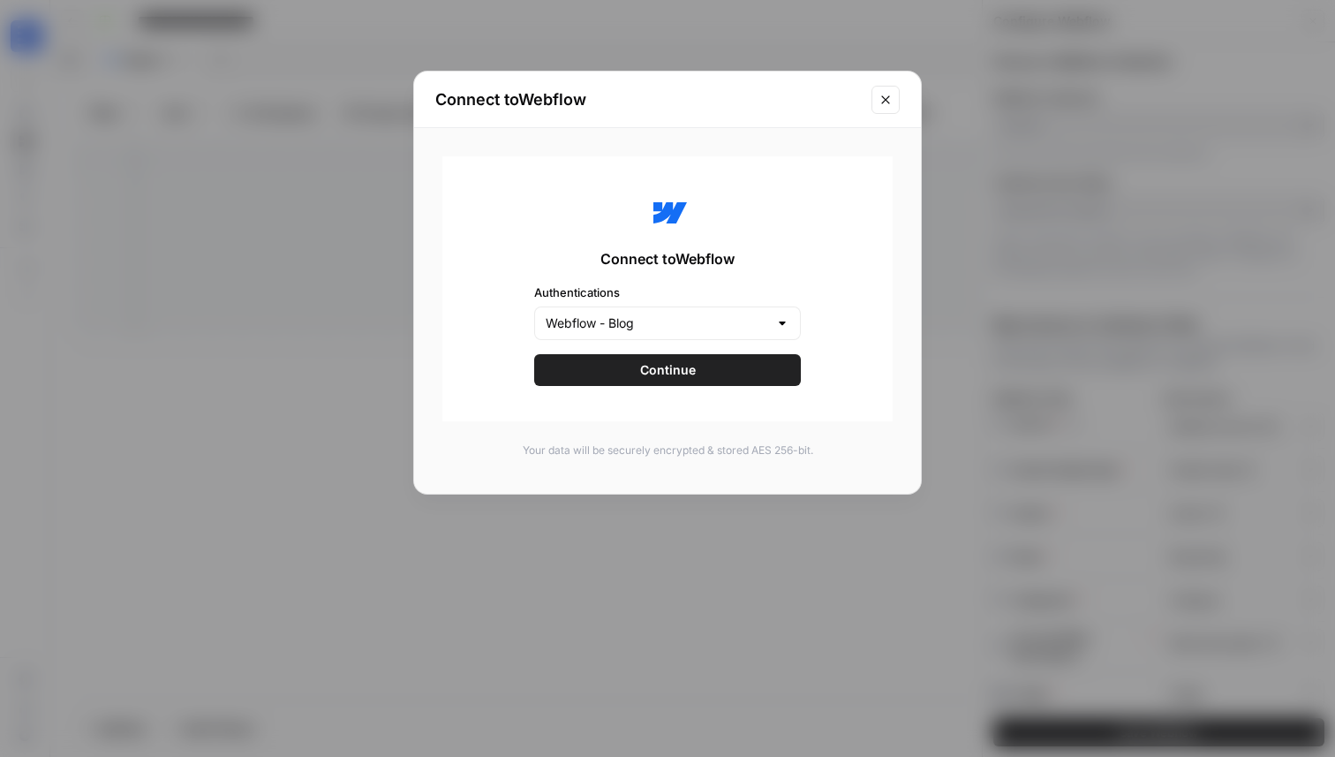
click at [567, 312] on div "Webflow - Blog" at bounding box center [667, 323] width 267 height 34
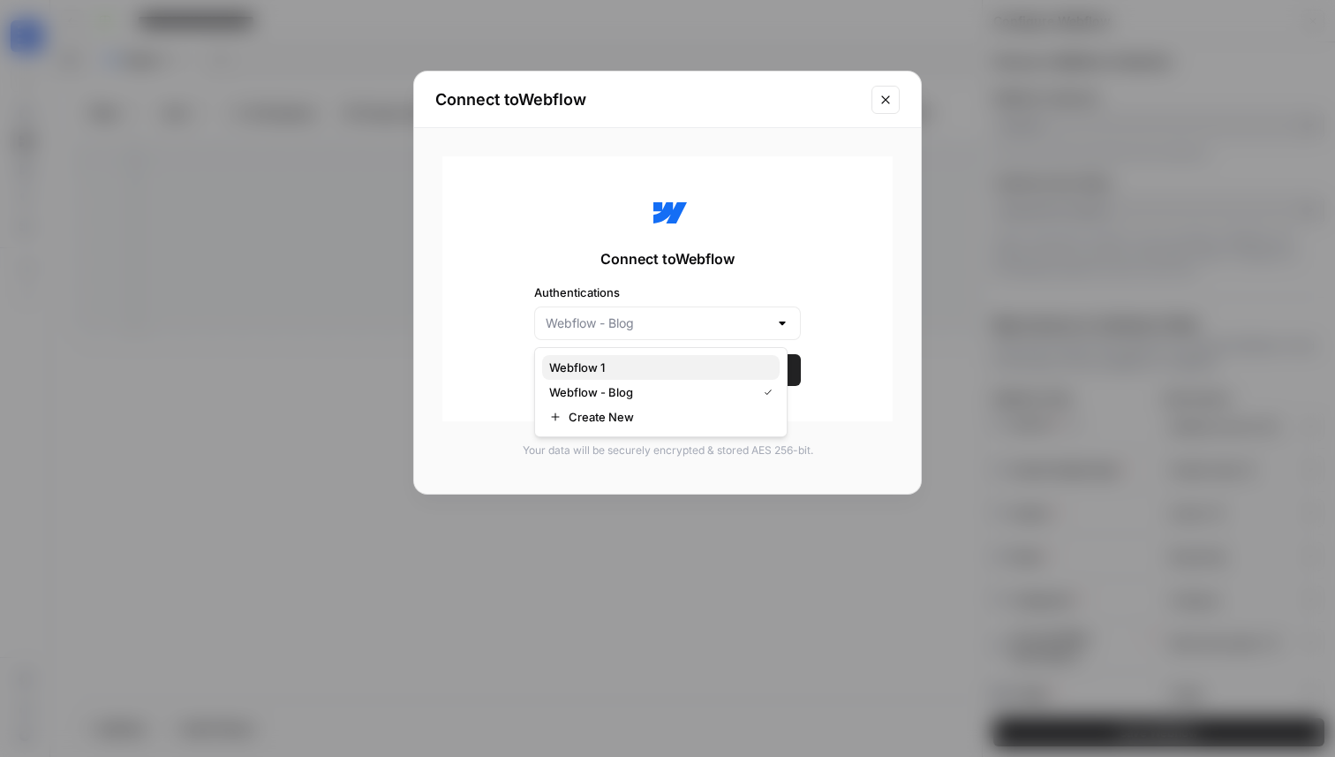
click at [591, 366] on span "Webflow 1" at bounding box center [657, 368] width 216 height 18
type input "Webflow 1"
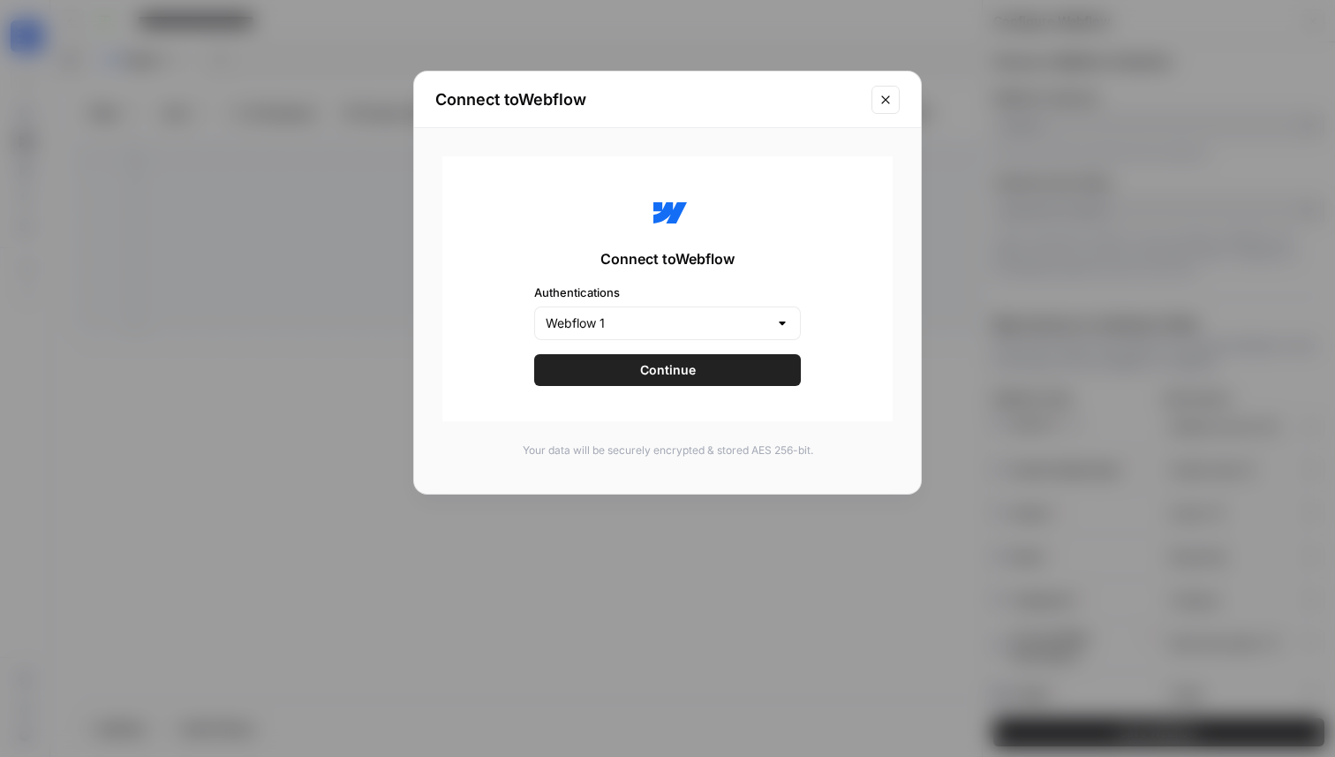
click at [630, 373] on button "Continue" at bounding box center [667, 370] width 267 height 32
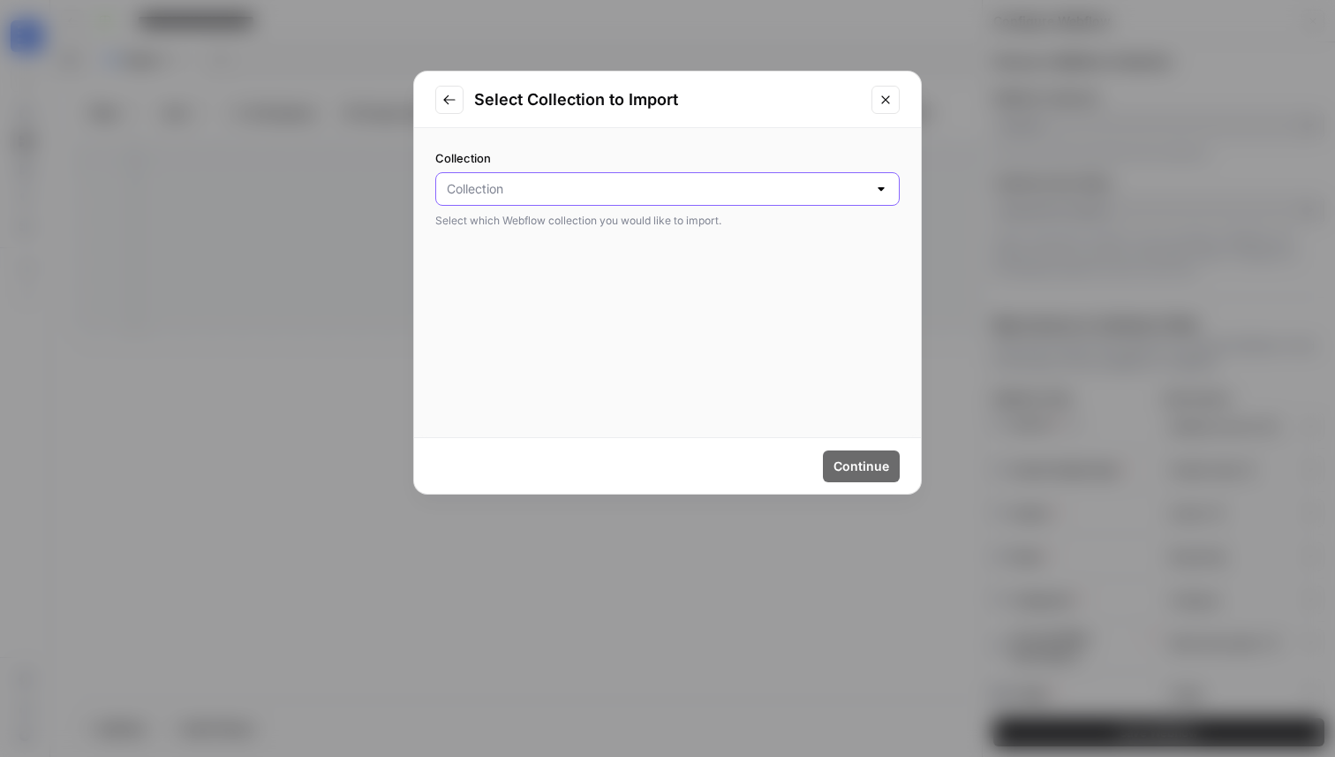
click at [557, 192] on input "Collection" at bounding box center [657, 189] width 420 height 18
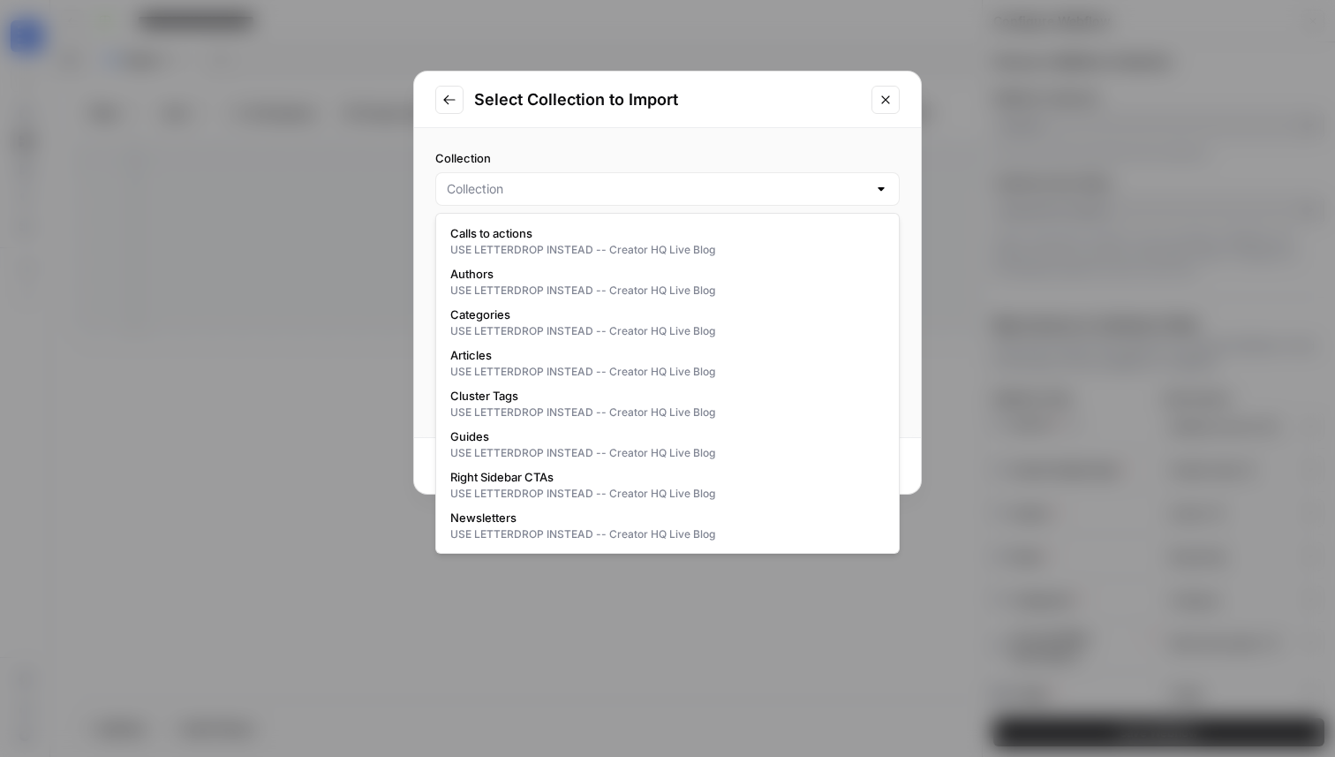
click at [556, 203] on div at bounding box center [667, 189] width 464 height 34
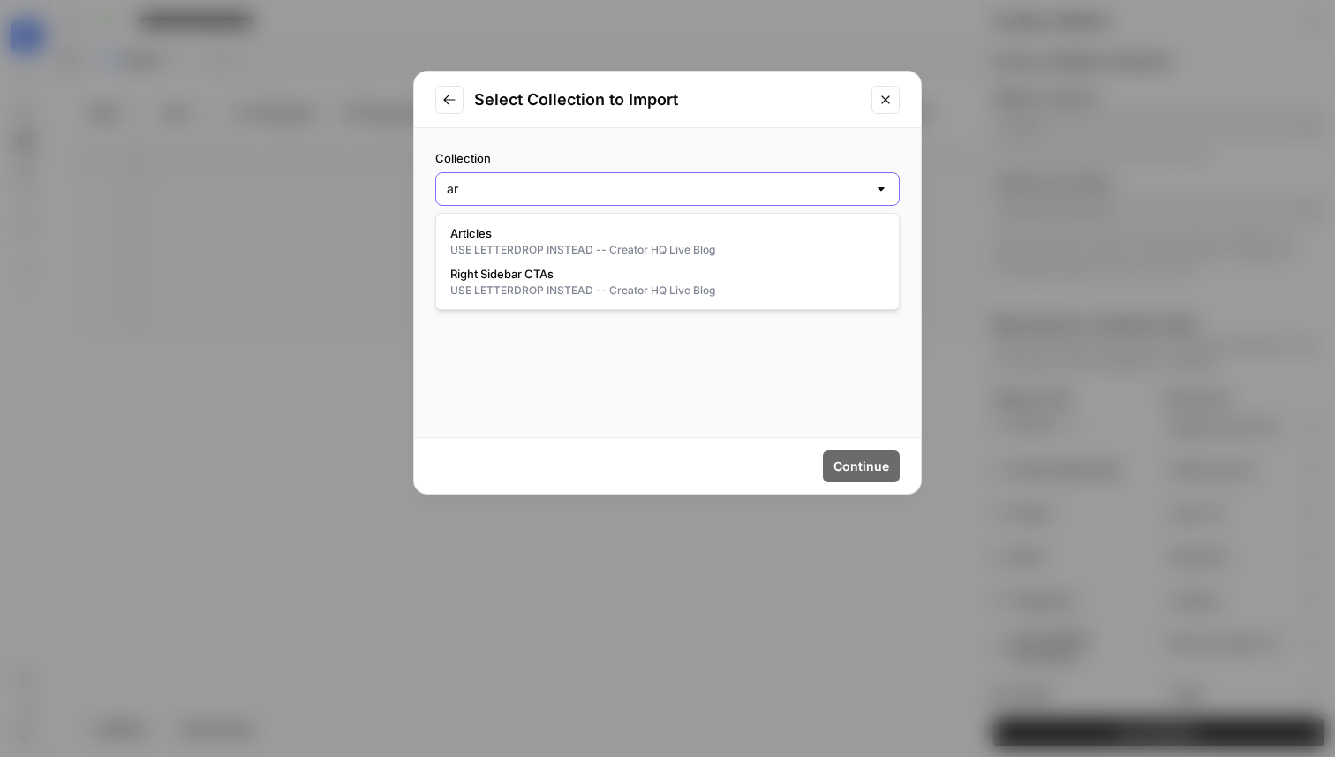
type input "a"
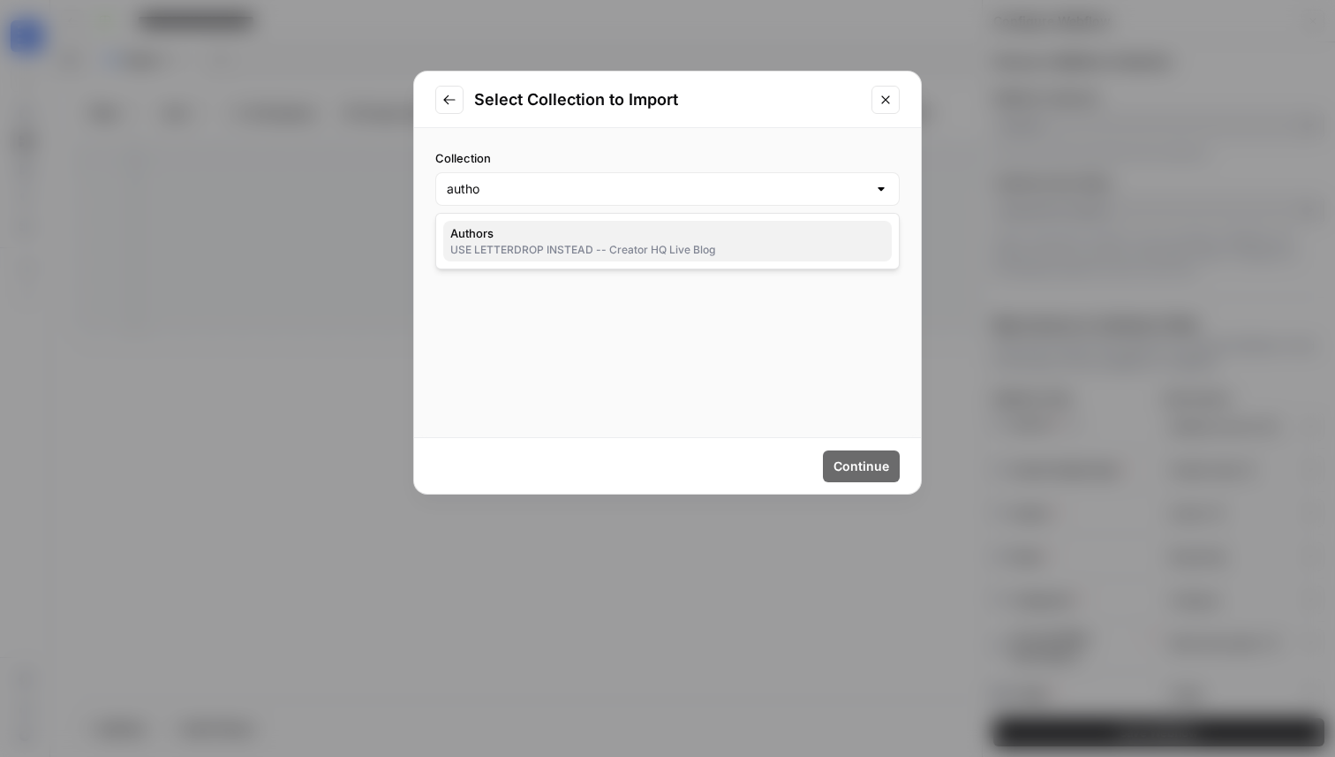
click at [520, 241] on span "Authors" at bounding box center [663, 233] width 427 height 18
type input "Authors"
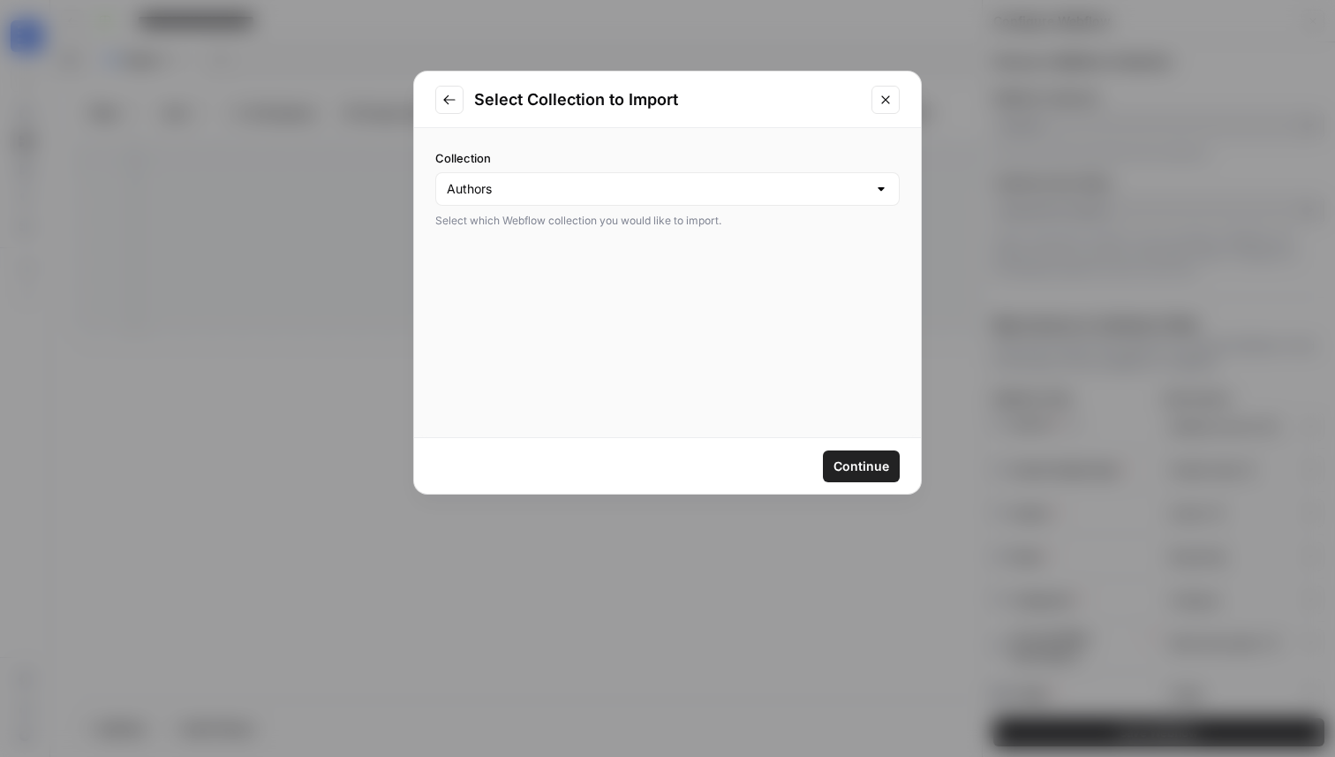
click at [837, 457] on span "Continue" at bounding box center [862, 466] width 56 height 18
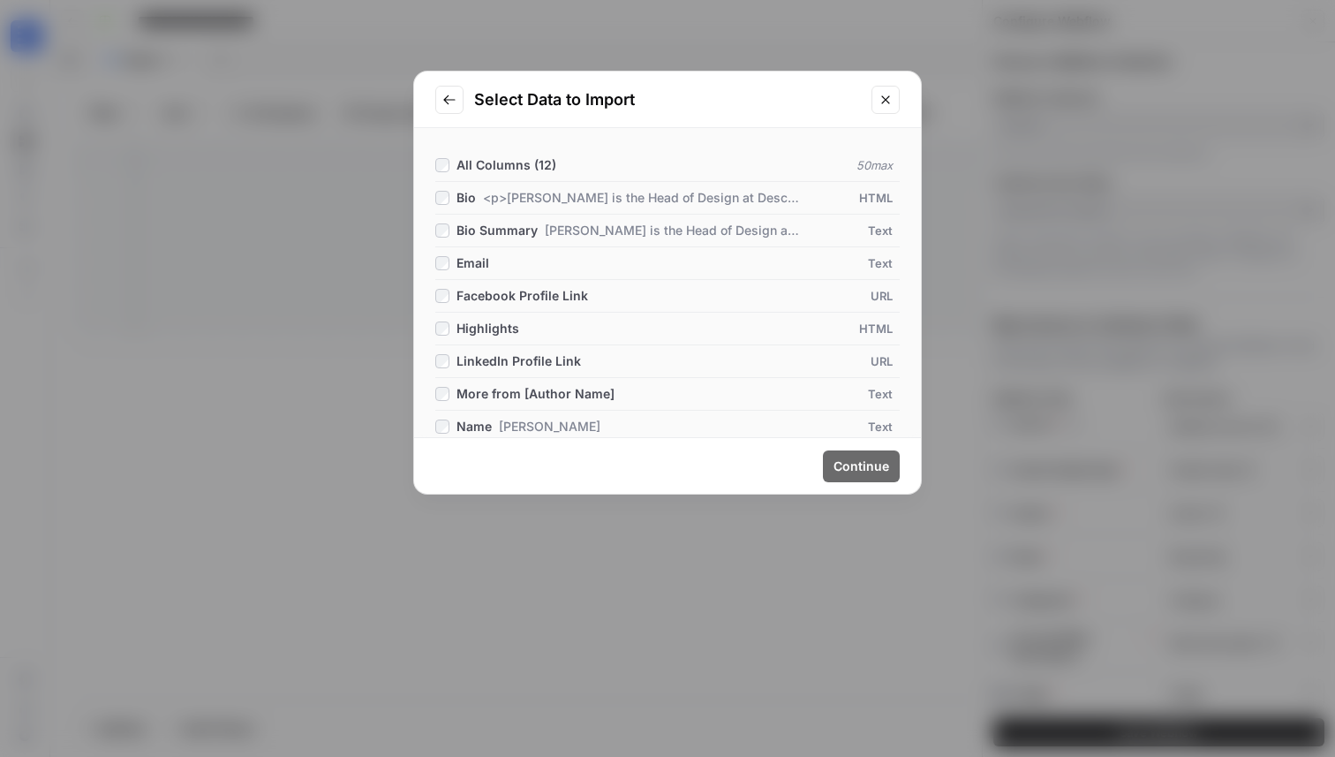
click at [513, 162] on span "All Columns ( 12 )" at bounding box center [507, 164] width 100 height 15
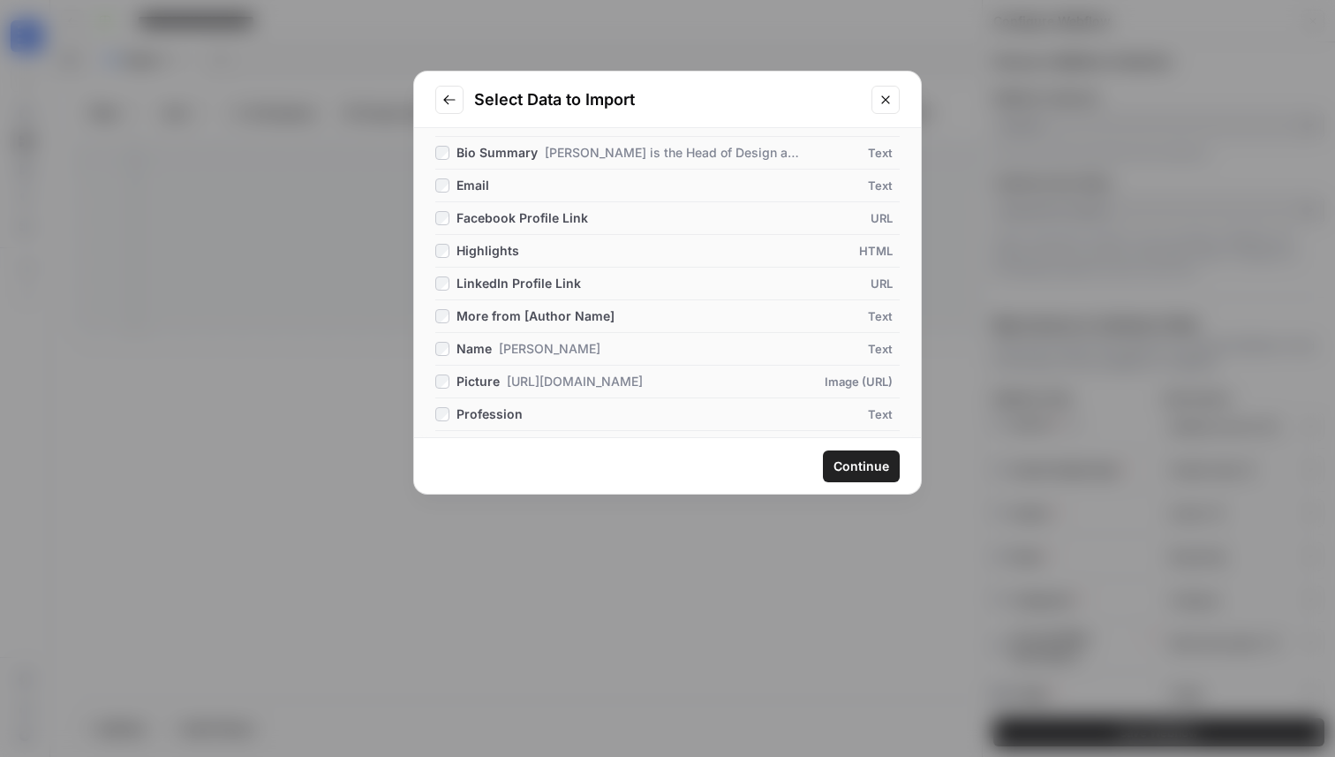
scroll to position [158, 0]
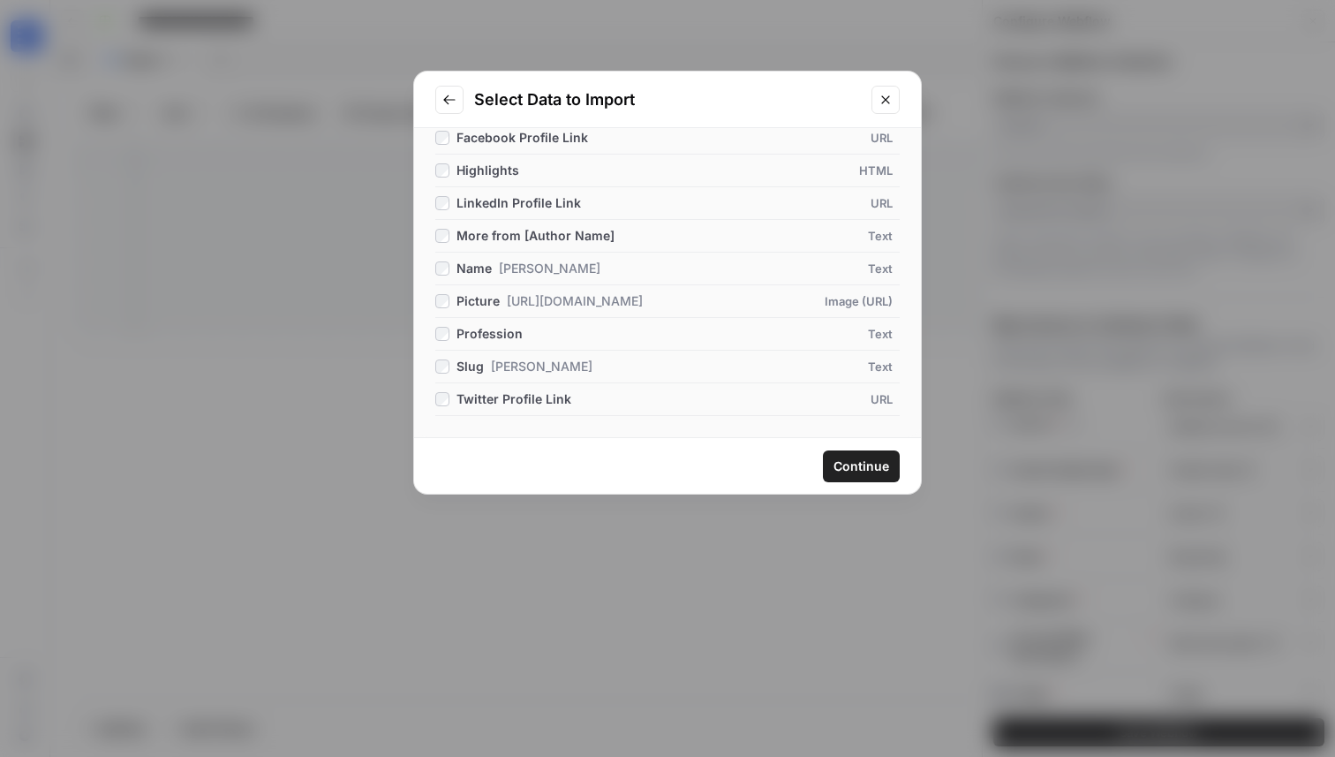
click at [855, 467] on span "Continue" at bounding box center [862, 466] width 56 height 18
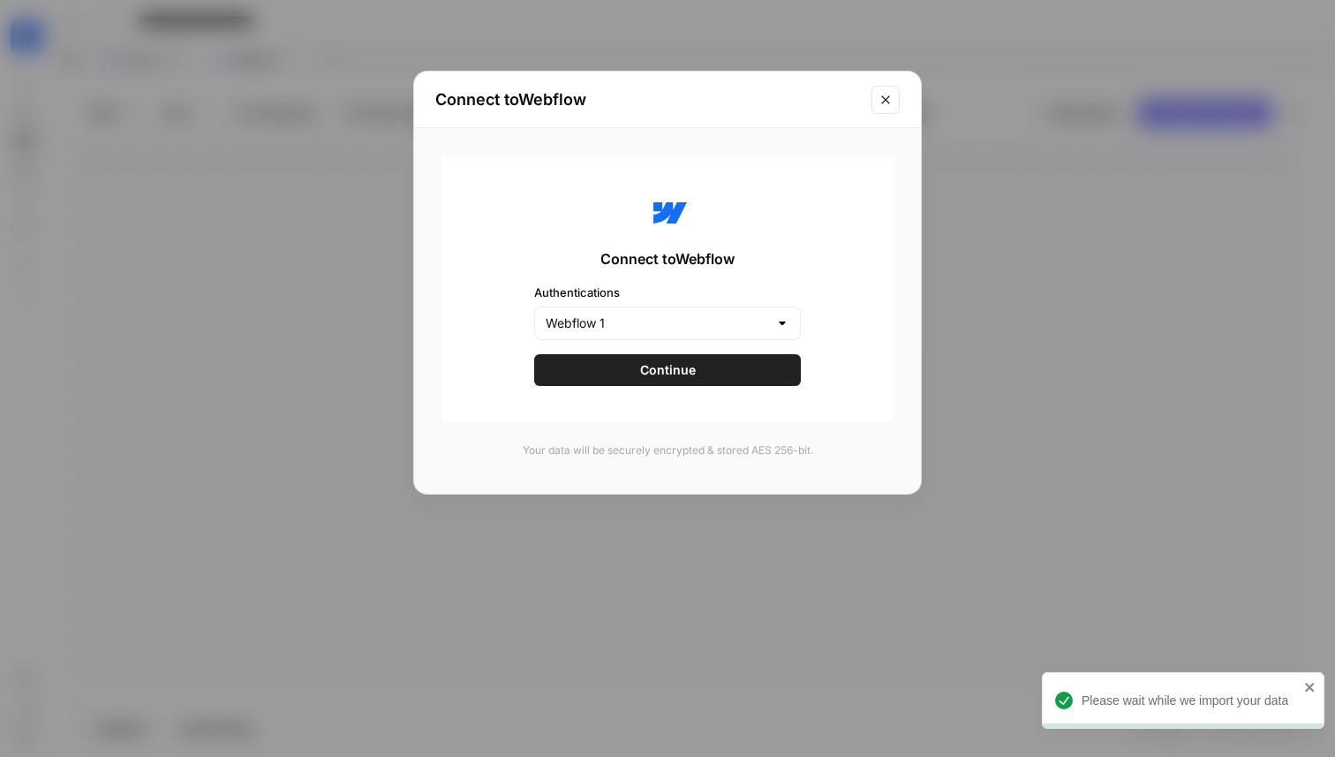
click at [887, 102] on icon "Close modal" at bounding box center [886, 100] width 14 height 14
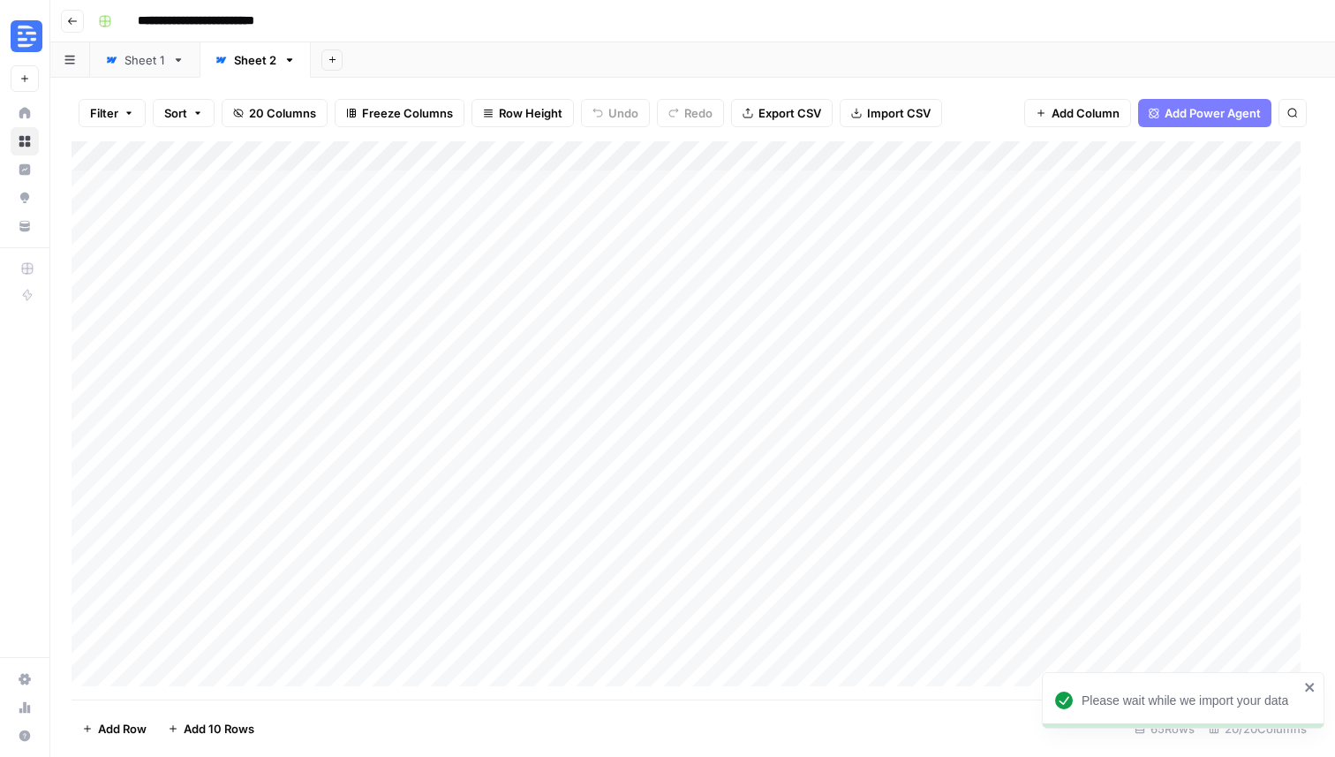
click at [260, 59] on div "Sheet 2" at bounding box center [255, 60] width 42 height 18
type input "*******"
click at [124, 118] on button "Filter" at bounding box center [112, 113] width 67 height 28
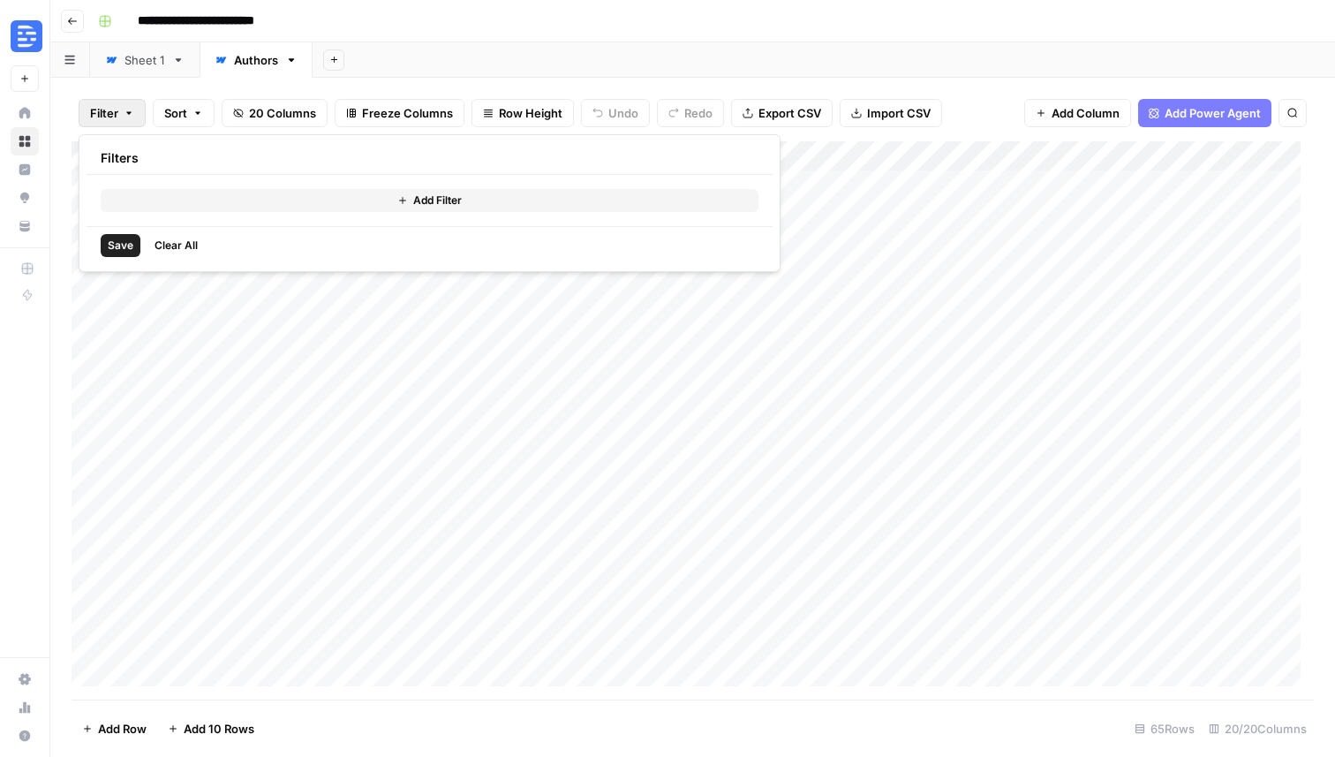
click at [178, 194] on button "Add Filter" at bounding box center [430, 200] width 658 height 23
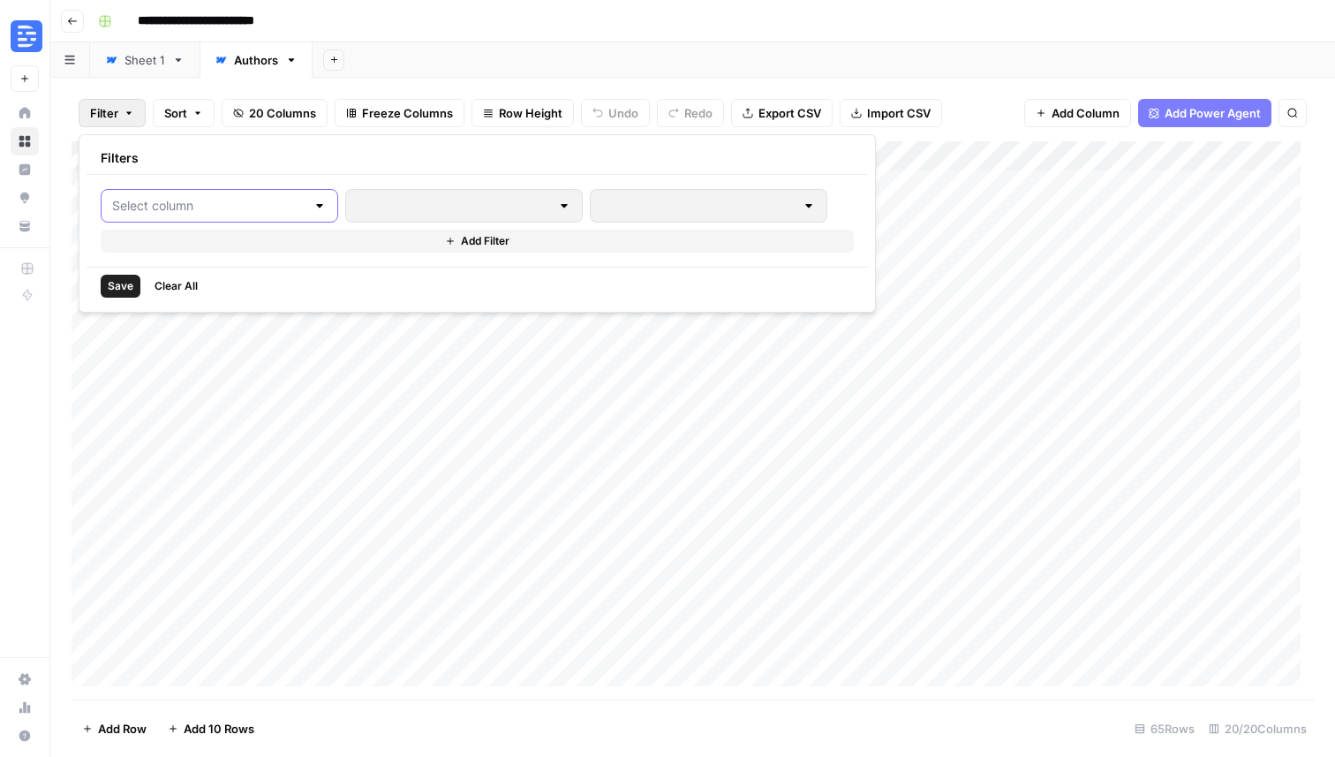
click at [219, 212] on input "text" at bounding box center [208, 206] width 193 height 18
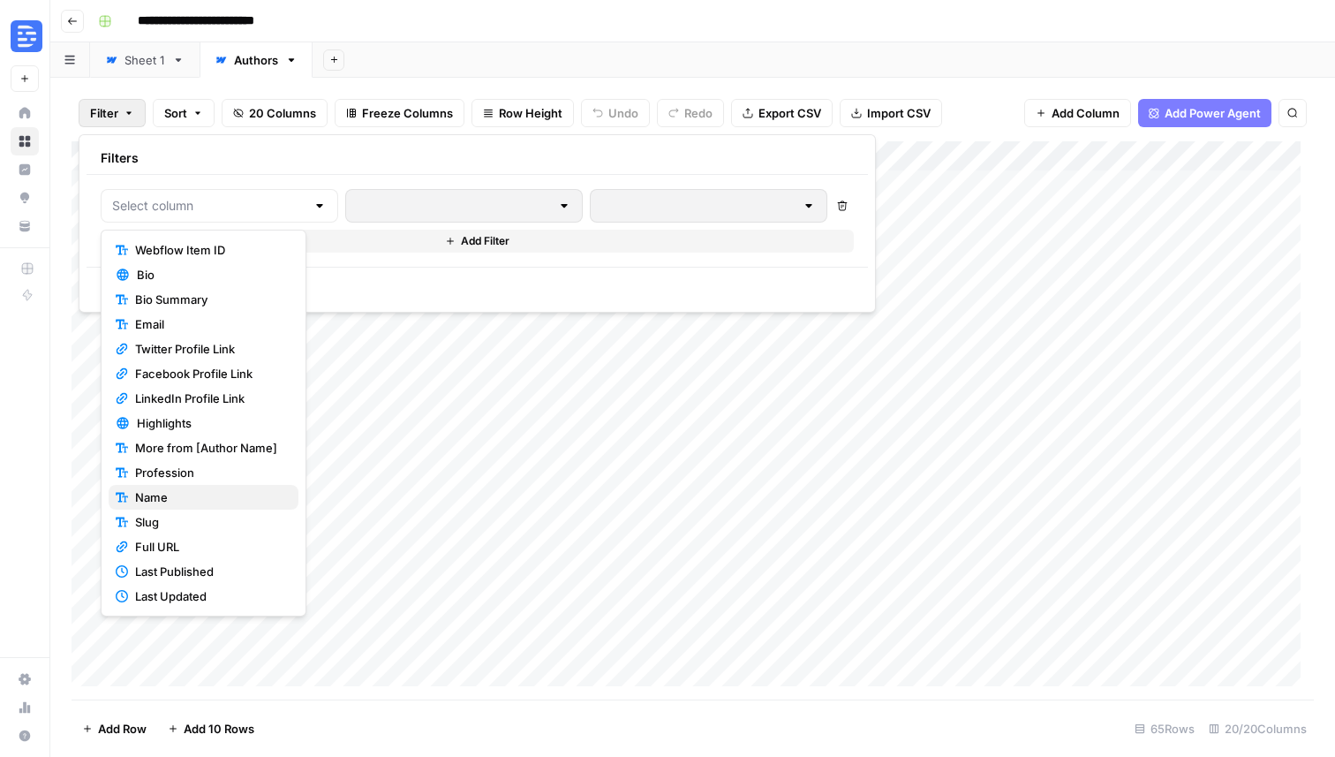
click at [172, 496] on span "Name" at bounding box center [209, 497] width 149 height 18
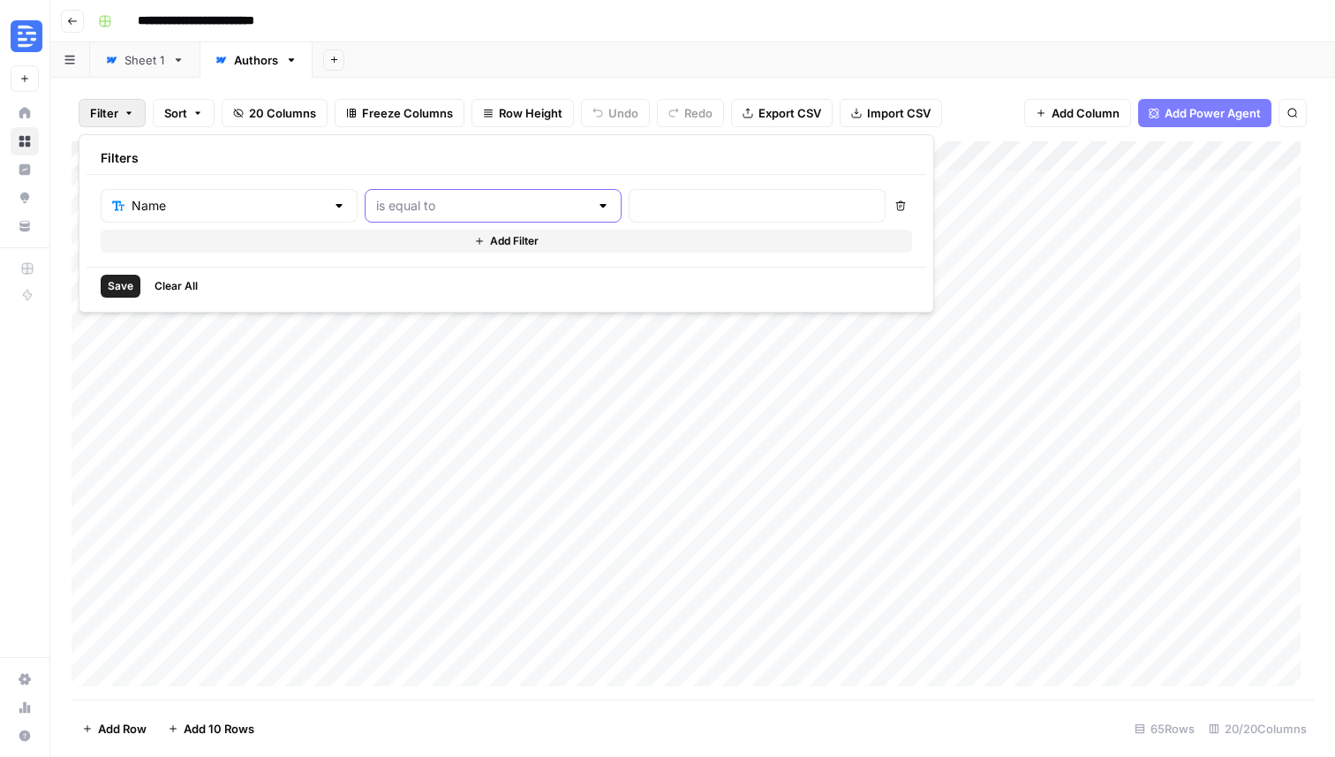
click at [389, 200] on input "text" at bounding box center [482, 206] width 213 height 18
click at [372, 300] on span "contains" at bounding box center [412, 300] width 169 height 18
type input "contains"
click at [640, 199] on input "text" at bounding box center [757, 206] width 234 height 18
type input "[PERSON_NAME]"
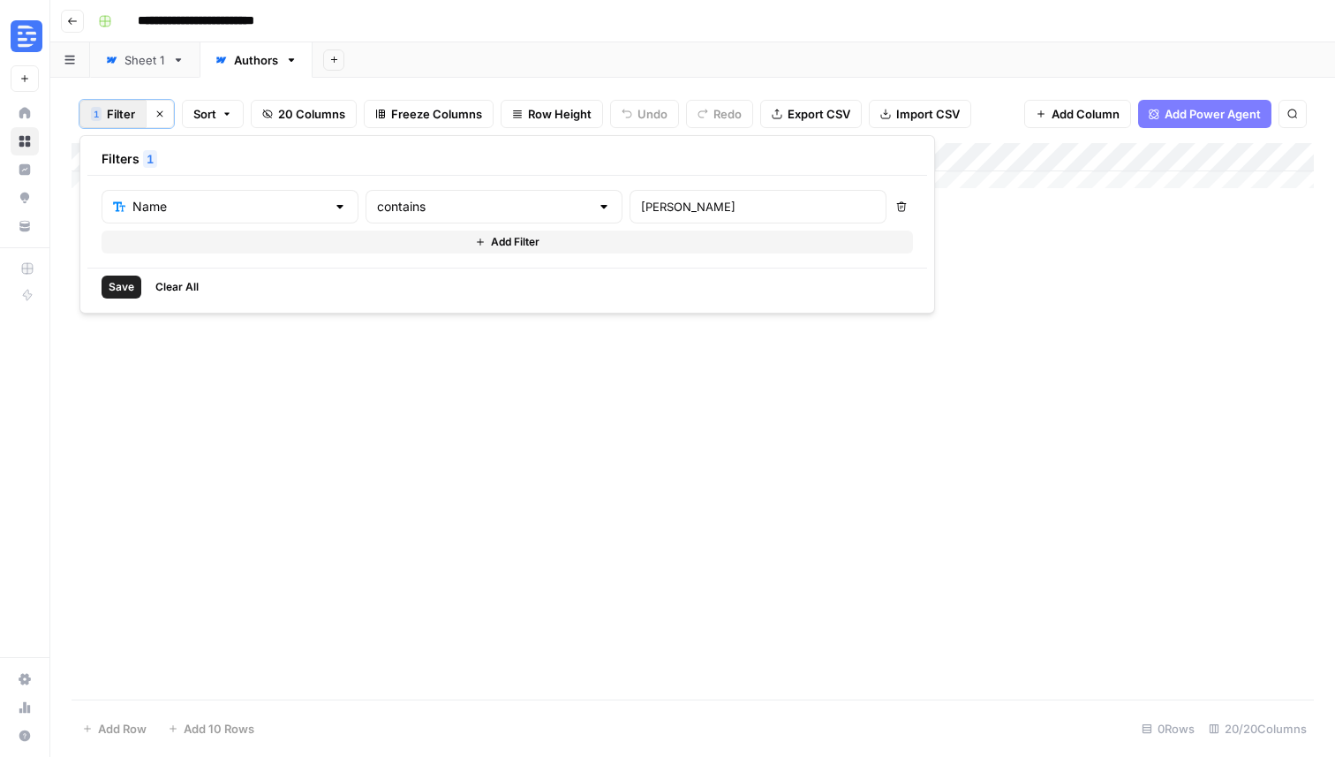
click at [157, 61] on div "Sheet 1" at bounding box center [145, 60] width 41 height 18
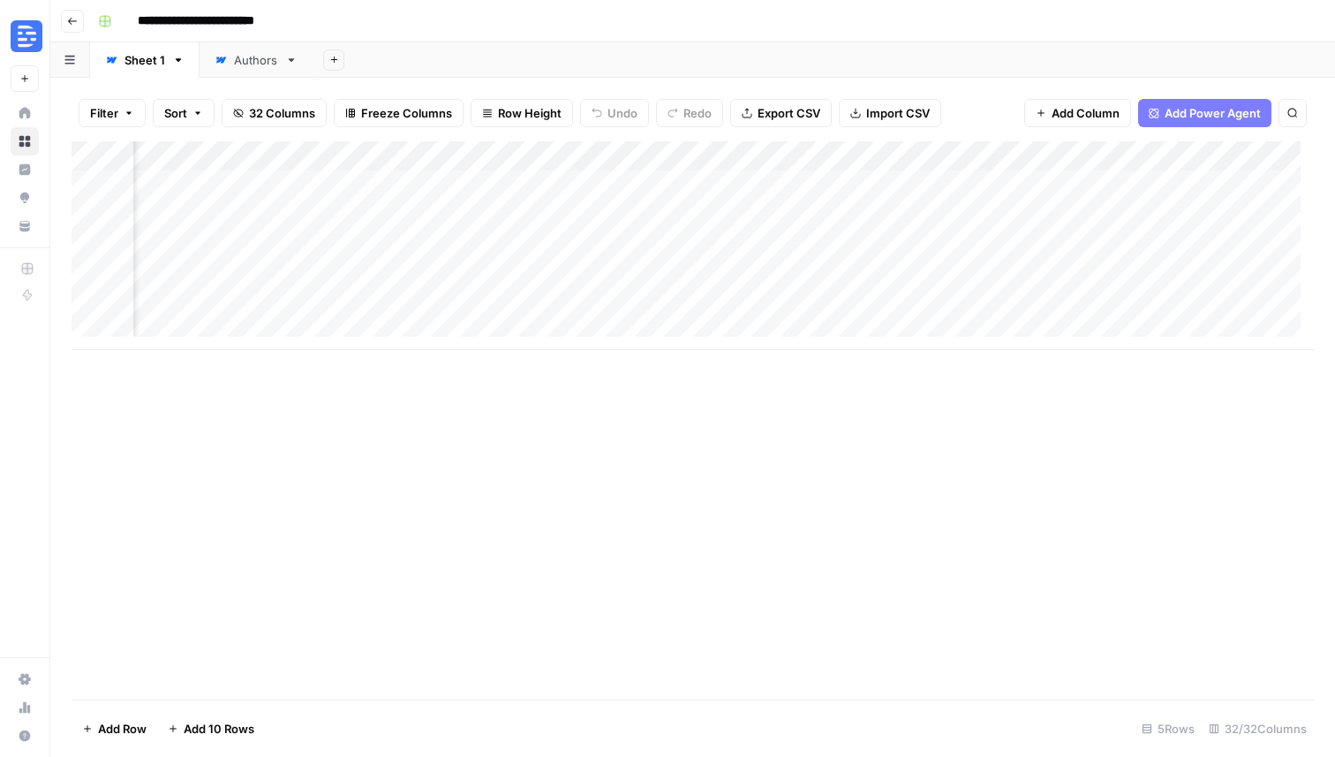
scroll to position [0, 3483]
click at [249, 62] on div "Authors" at bounding box center [256, 60] width 44 height 18
click at [125, 118] on button "Filter" at bounding box center [112, 113] width 67 height 28
click at [343, 204] on button "Add Filter" at bounding box center [430, 200] width 658 height 23
click at [212, 206] on input "text" at bounding box center [208, 206] width 193 height 18
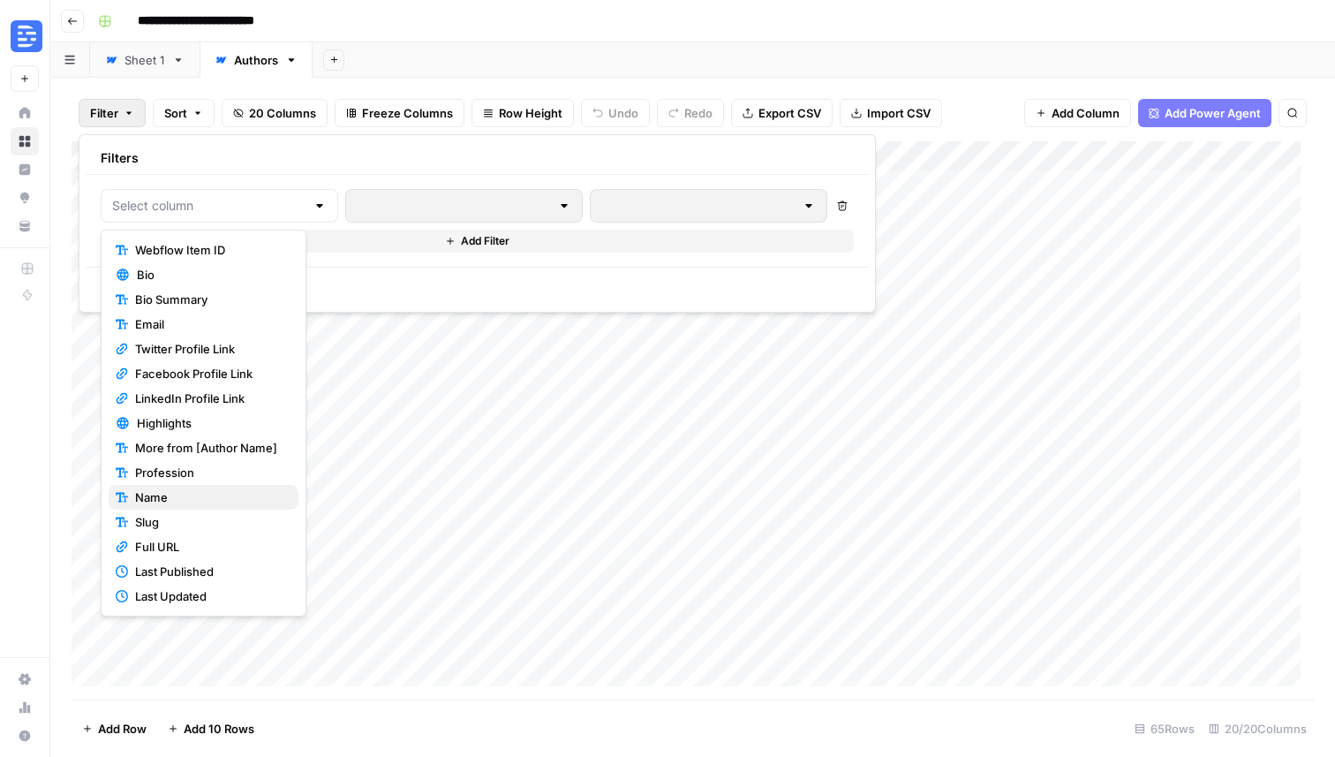
click at [175, 497] on span "Name" at bounding box center [209, 497] width 149 height 18
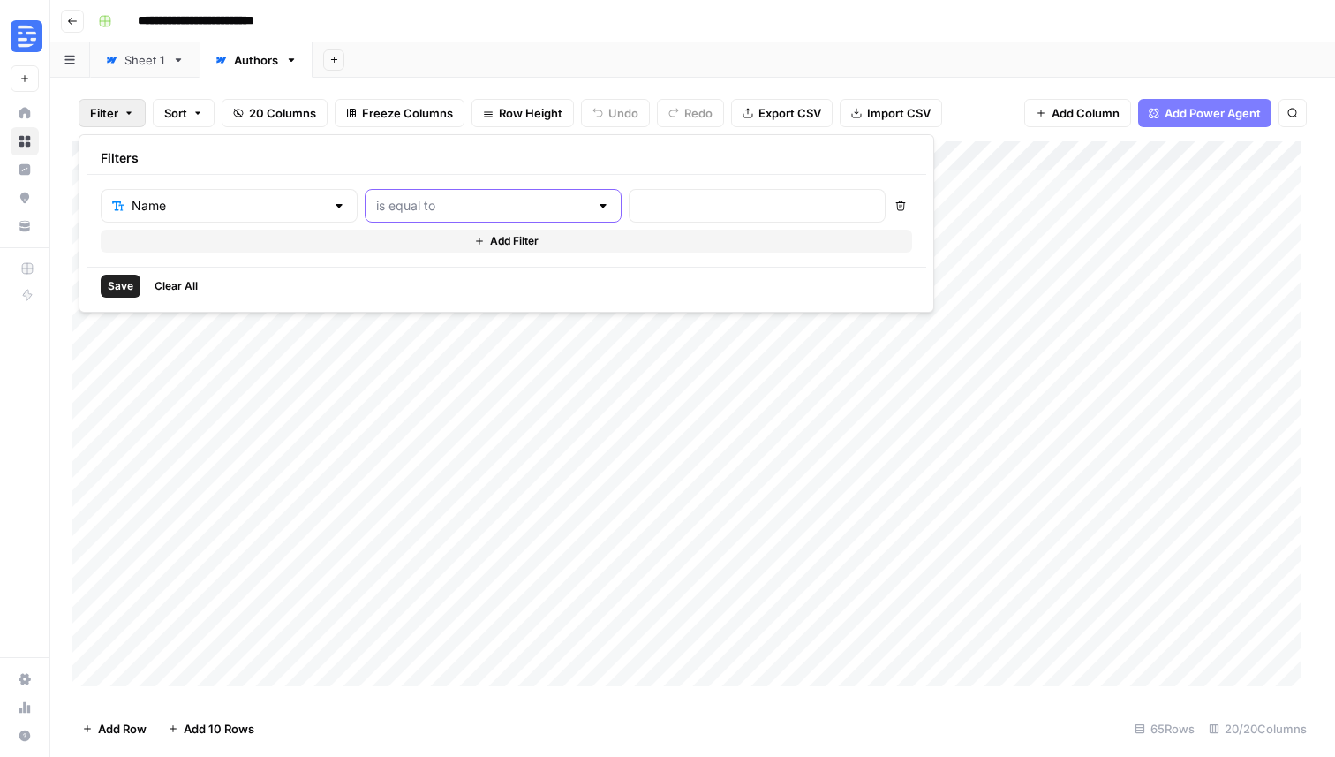
click at [423, 207] on input "text" at bounding box center [482, 206] width 213 height 18
click at [376, 308] on button "contains" at bounding box center [416, 299] width 190 height 25
type input "contains"
click at [640, 200] on input "text" at bounding box center [757, 206] width 234 height 18
type input "[PERSON_NAME]"
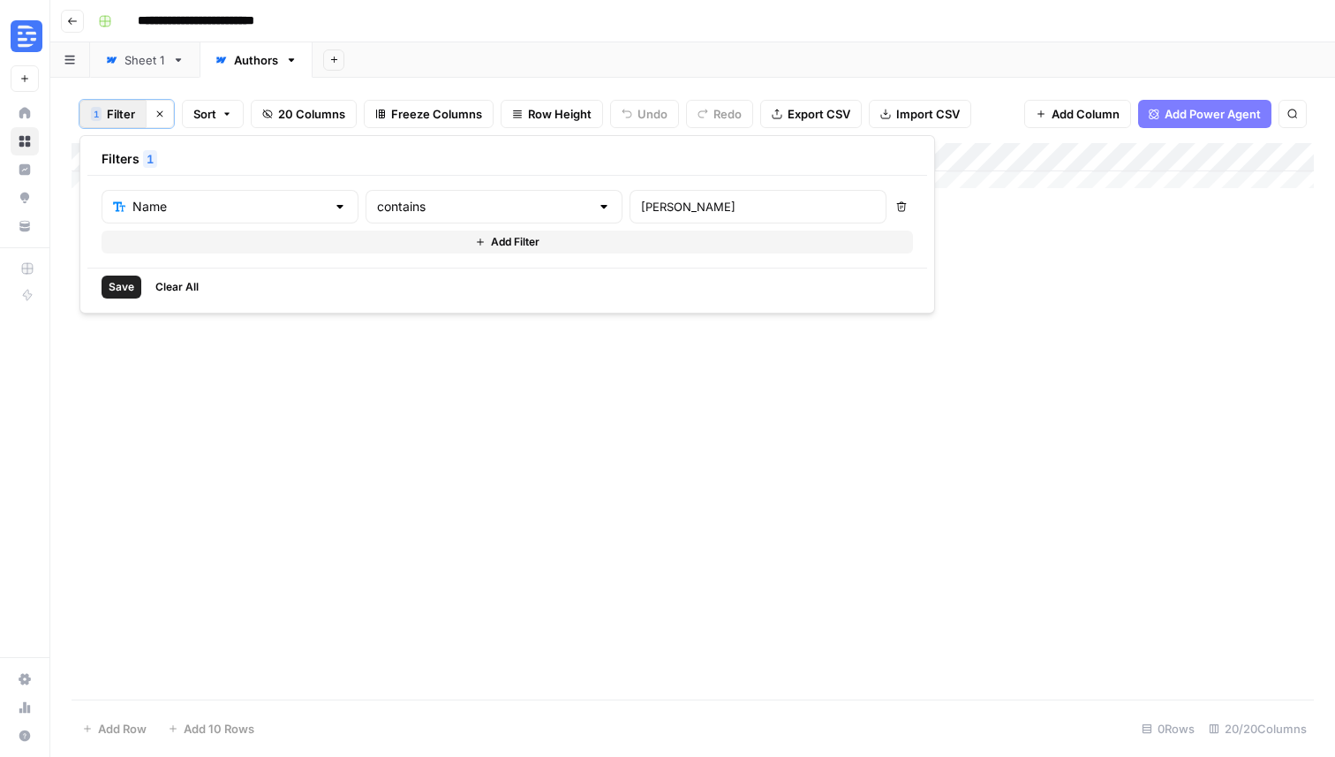
click at [132, 283] on span "Save" at bounding box center [122, 287] width 26 height 16
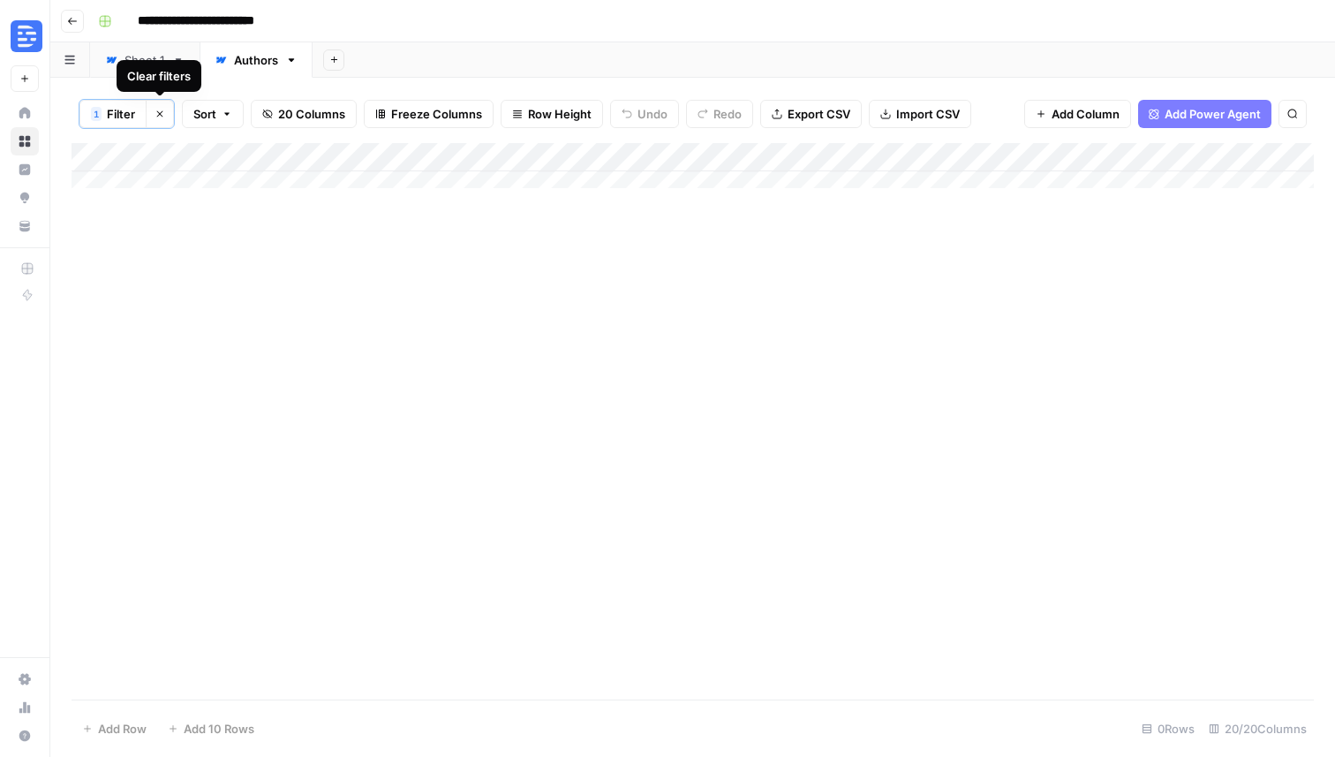
click at [159, 111] on icon "button" at bounding box center [160, 114] width 11 height 11
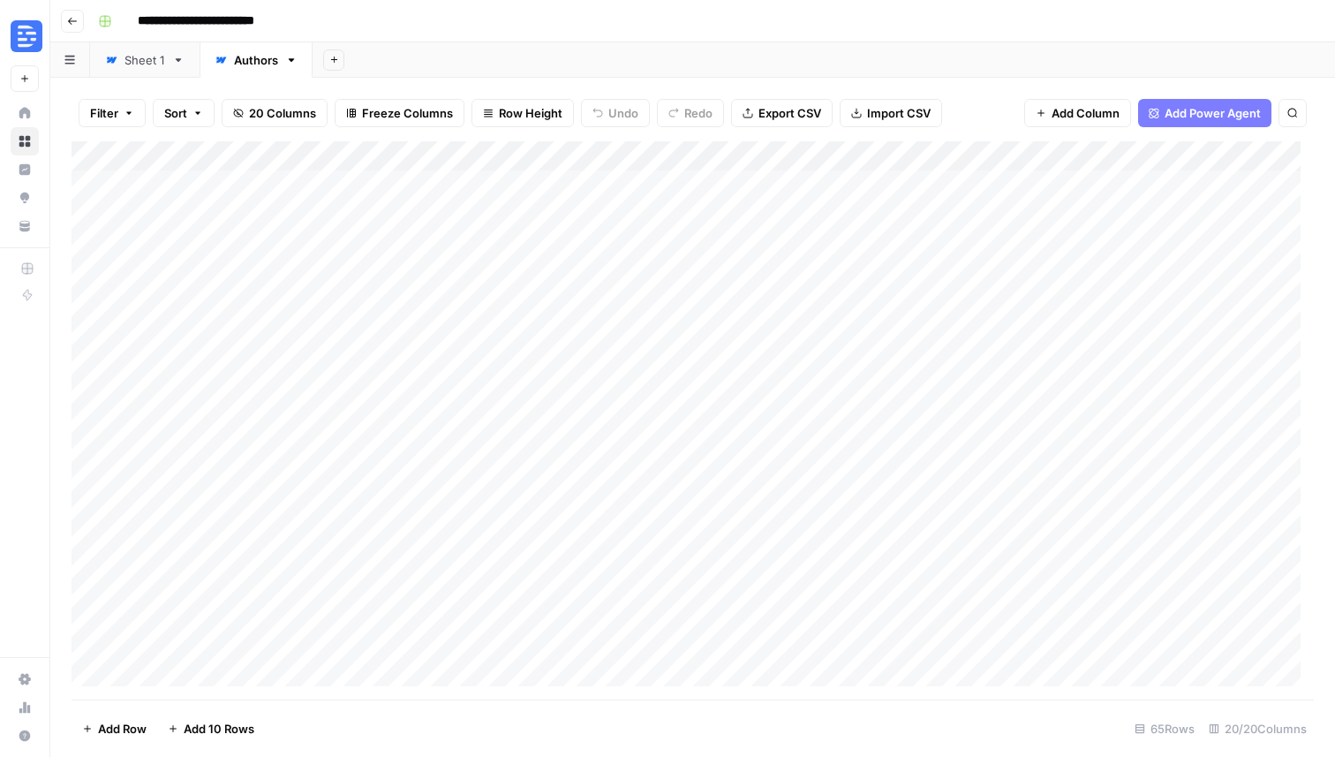
click at [402, 185] on div "Add Column" at bounding box center [693, 420] width 1242 height 558
